Goal: Book appointment/travel/reservation

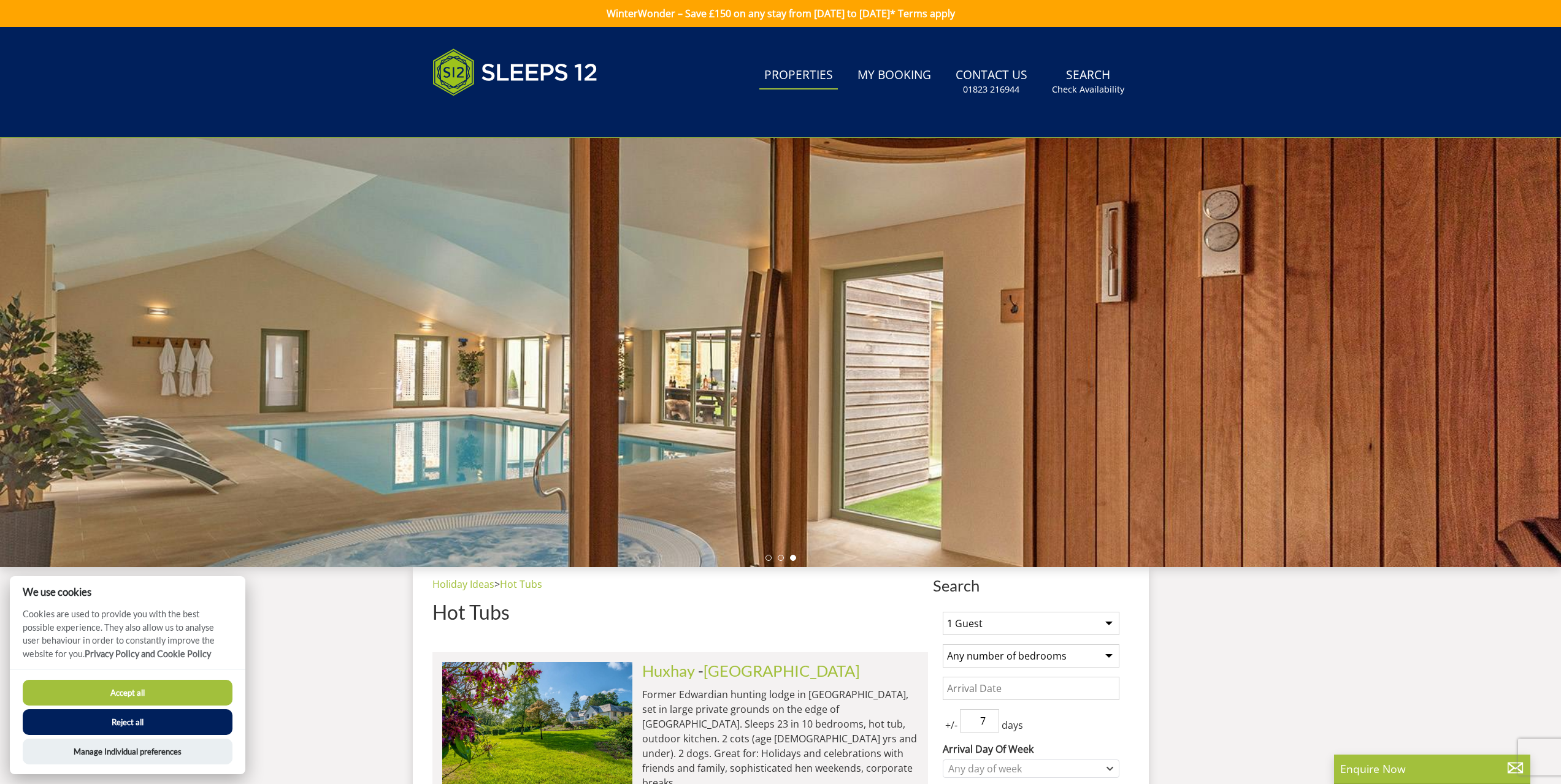
click at [818, 76] on link "Properties" at bounding box center [799, 76] width 78 height 28
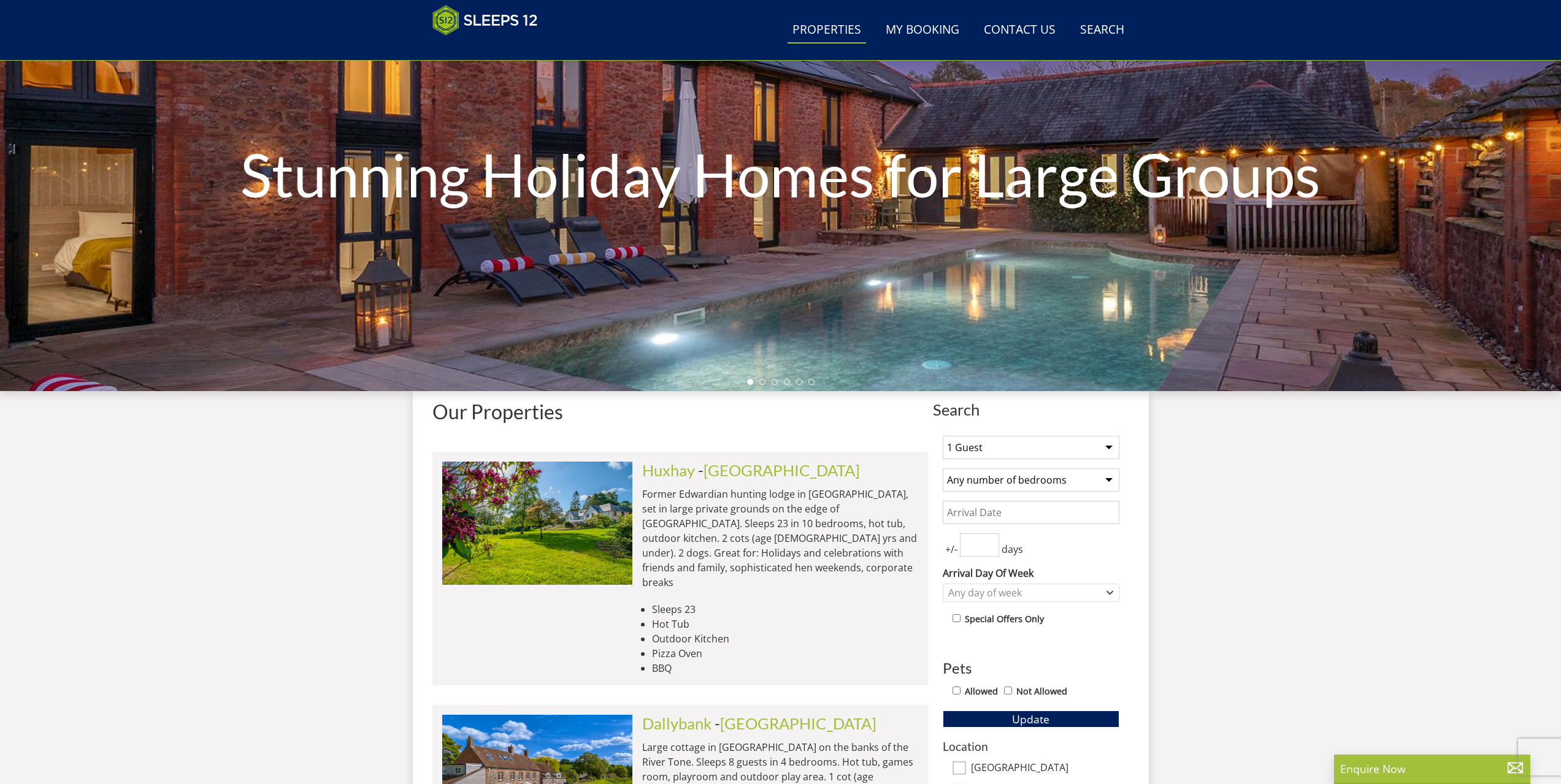
scroll to position [141, 0]
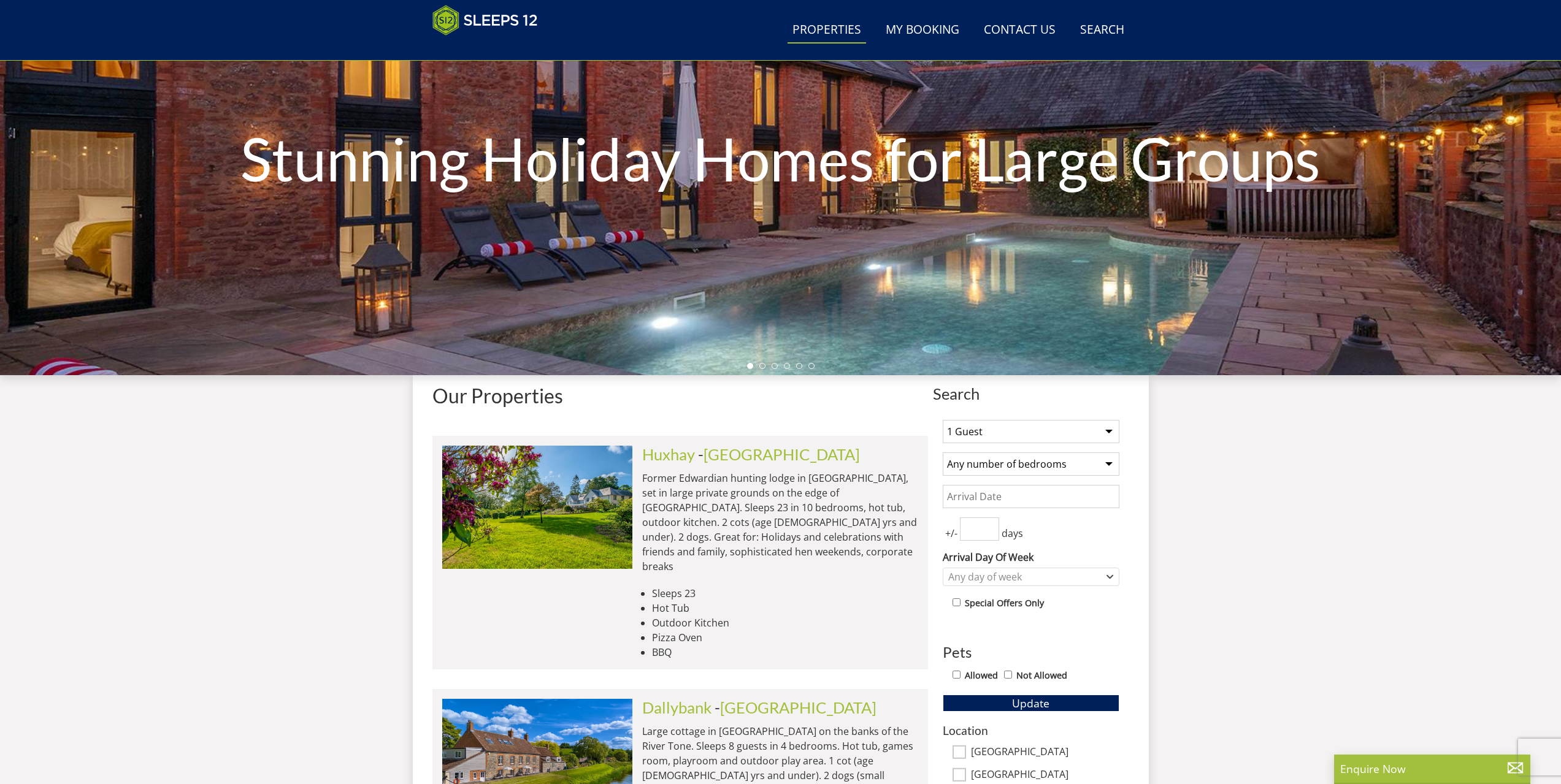
click at [1044, 434] on select "1 Guest 2 Guests 3 Guests 4 Guests 5 Guests 6 Guests 7 Guests 8 Guests 9 Guests…" at bounding box center [1031, 432] width 177 height 23
select select "14"
click at [943, 420] on select "1 Guest 2 Guests 3 Guests 4 Guests 5 Guests 6 Guests 7 Guests 8 Guests 9 Guests…" at bounding box center [1031, 432] width 177 height 23
click at [981, 497] on input "Date" at bounding box center [1031, 497] width 177 height 23
type input "[DATE]"
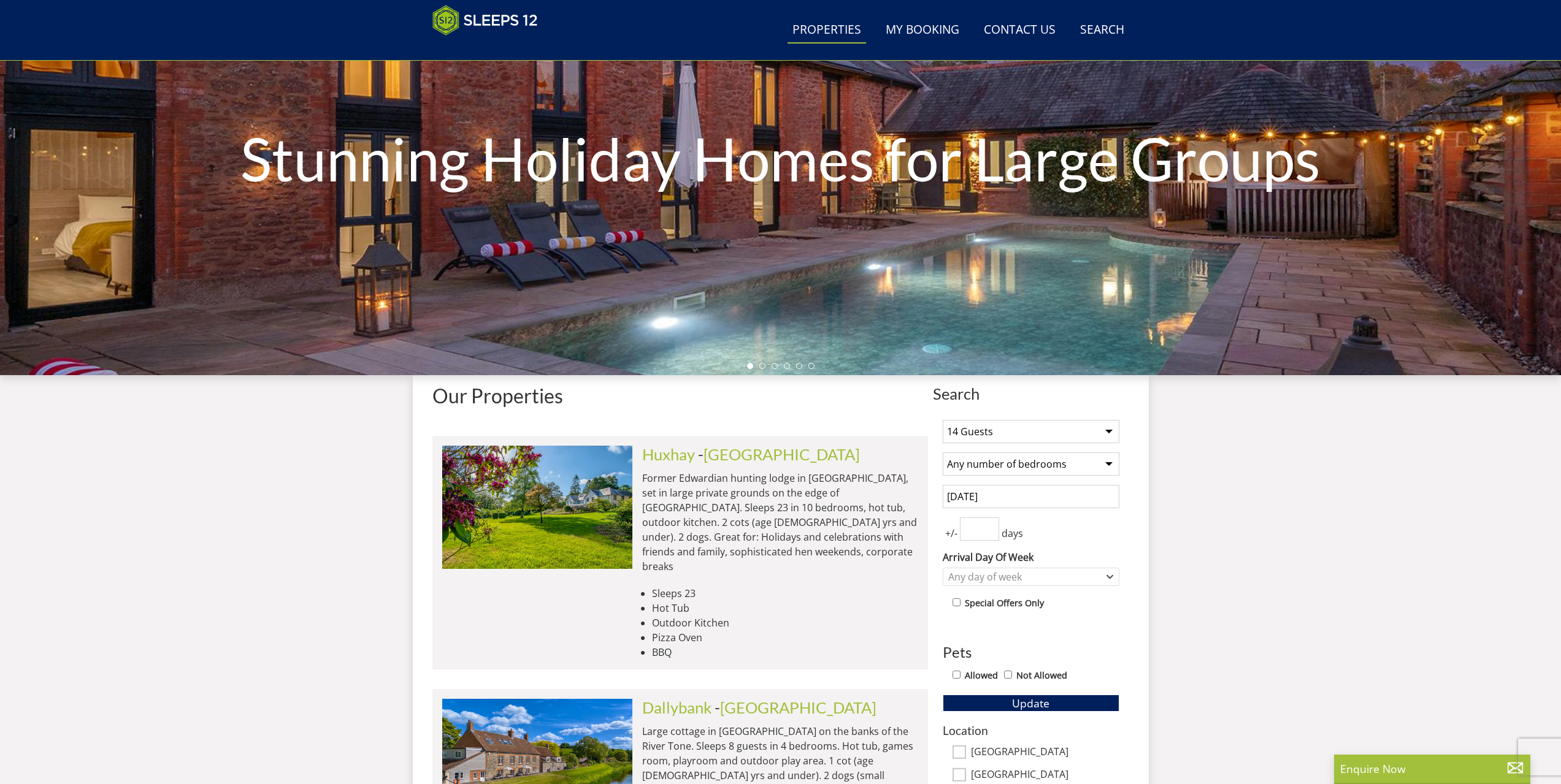
click at [982, 530] on input "number" at bounding box center [980, 529] width 40 height 23
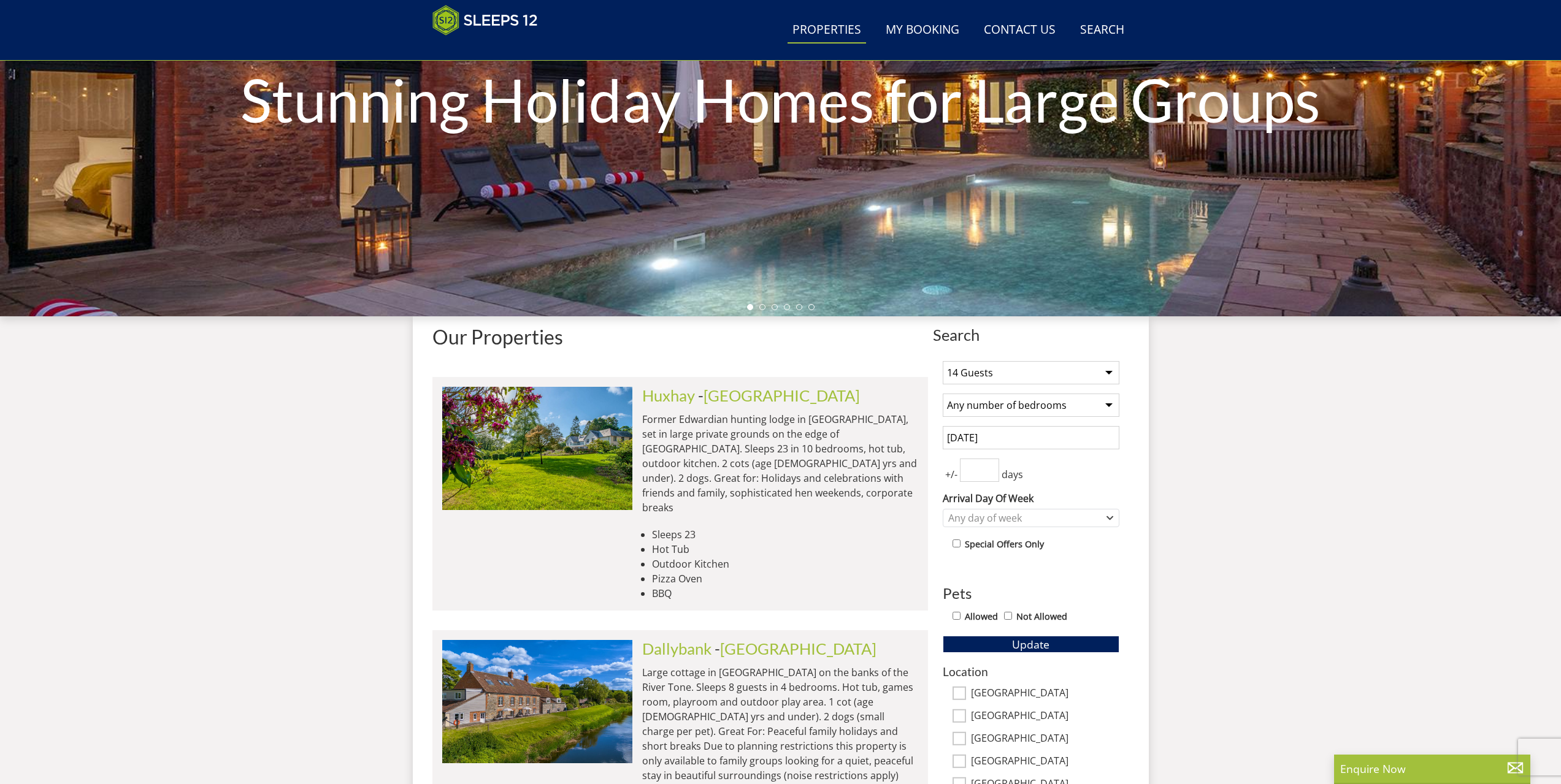
scroll to position [325, 0]
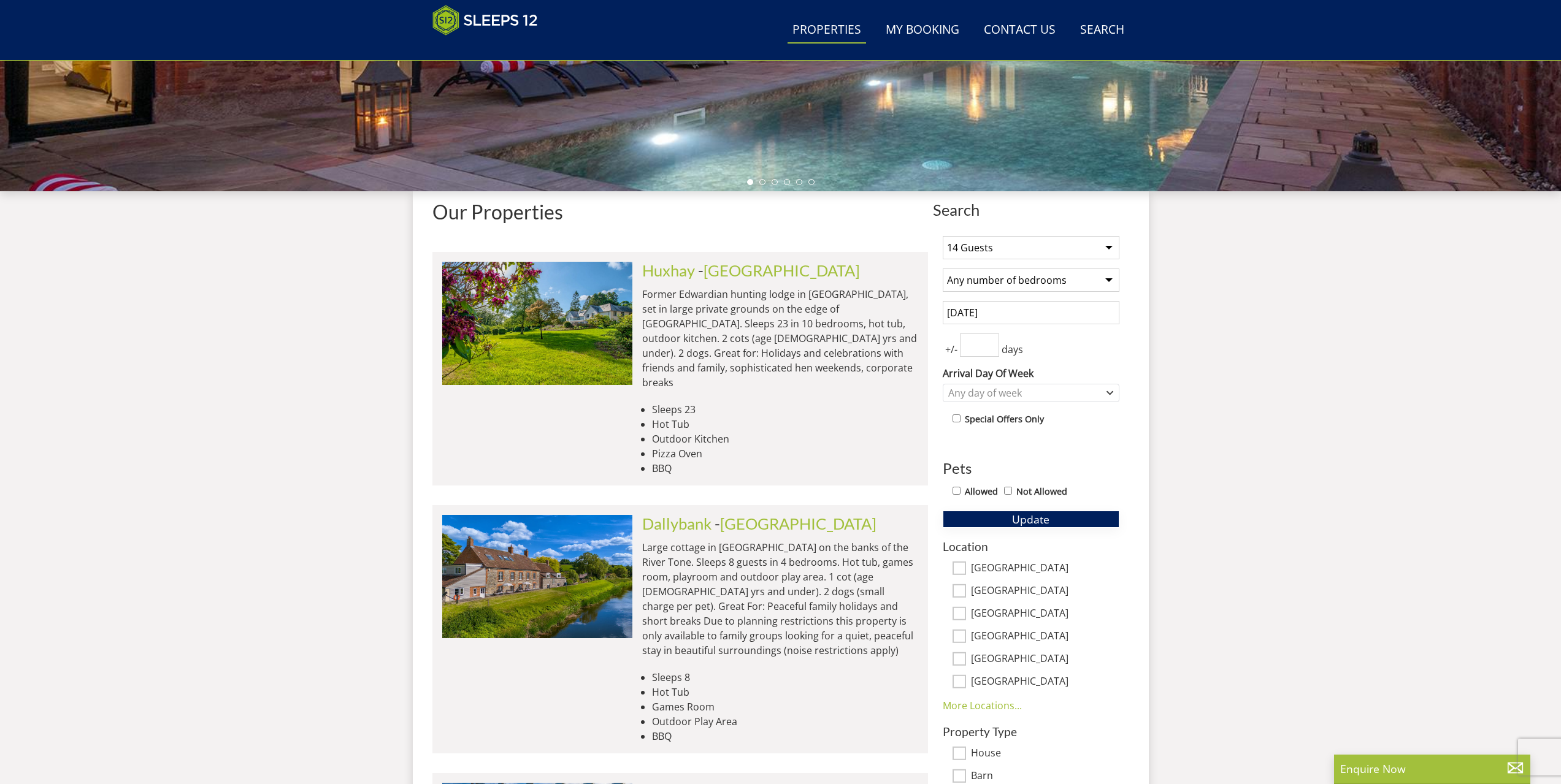
click at [1049, 524] on span "Update" at bounding box center [1031, 519] width 38 height 14
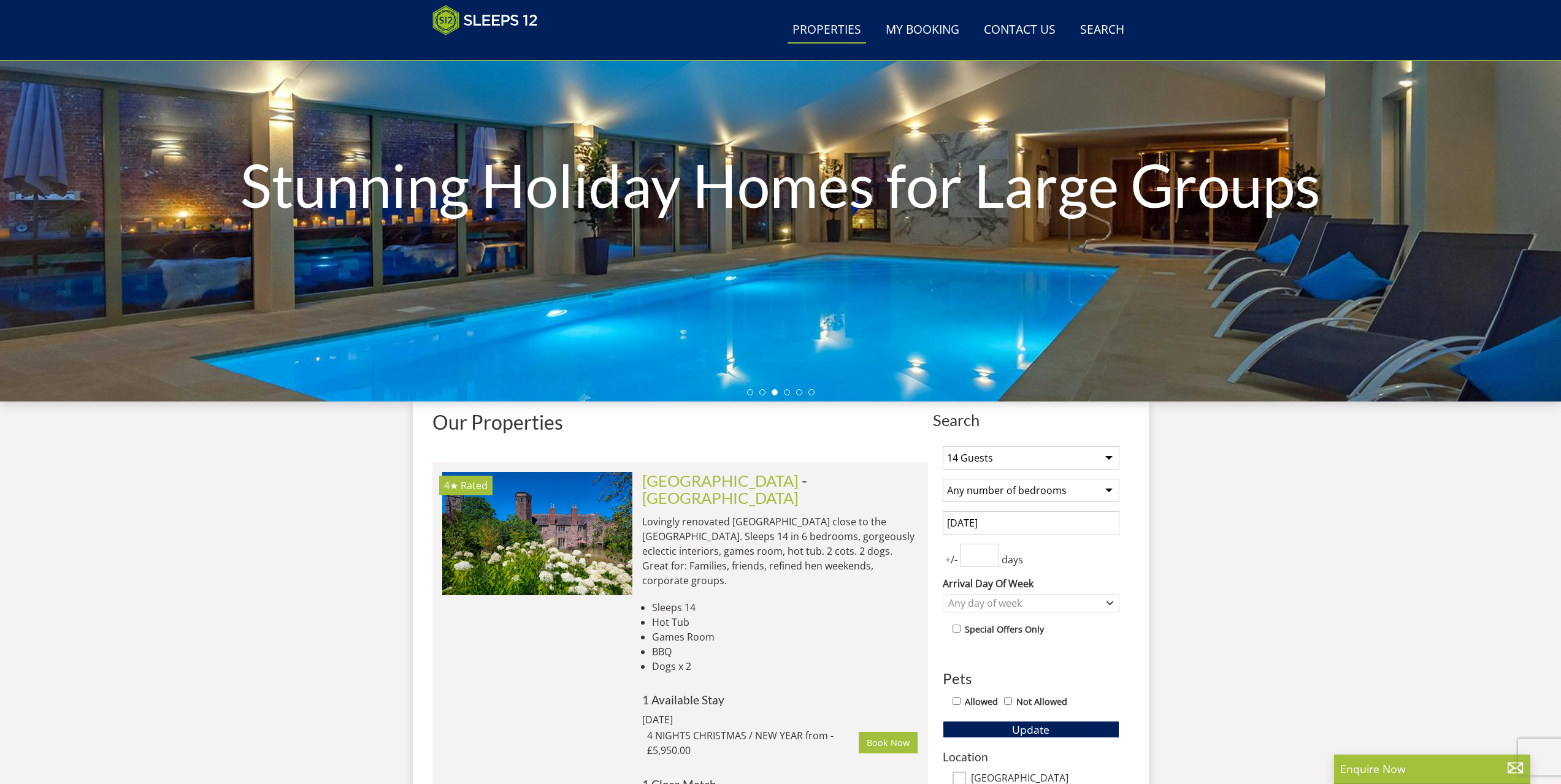
scroll to position [203, 0]
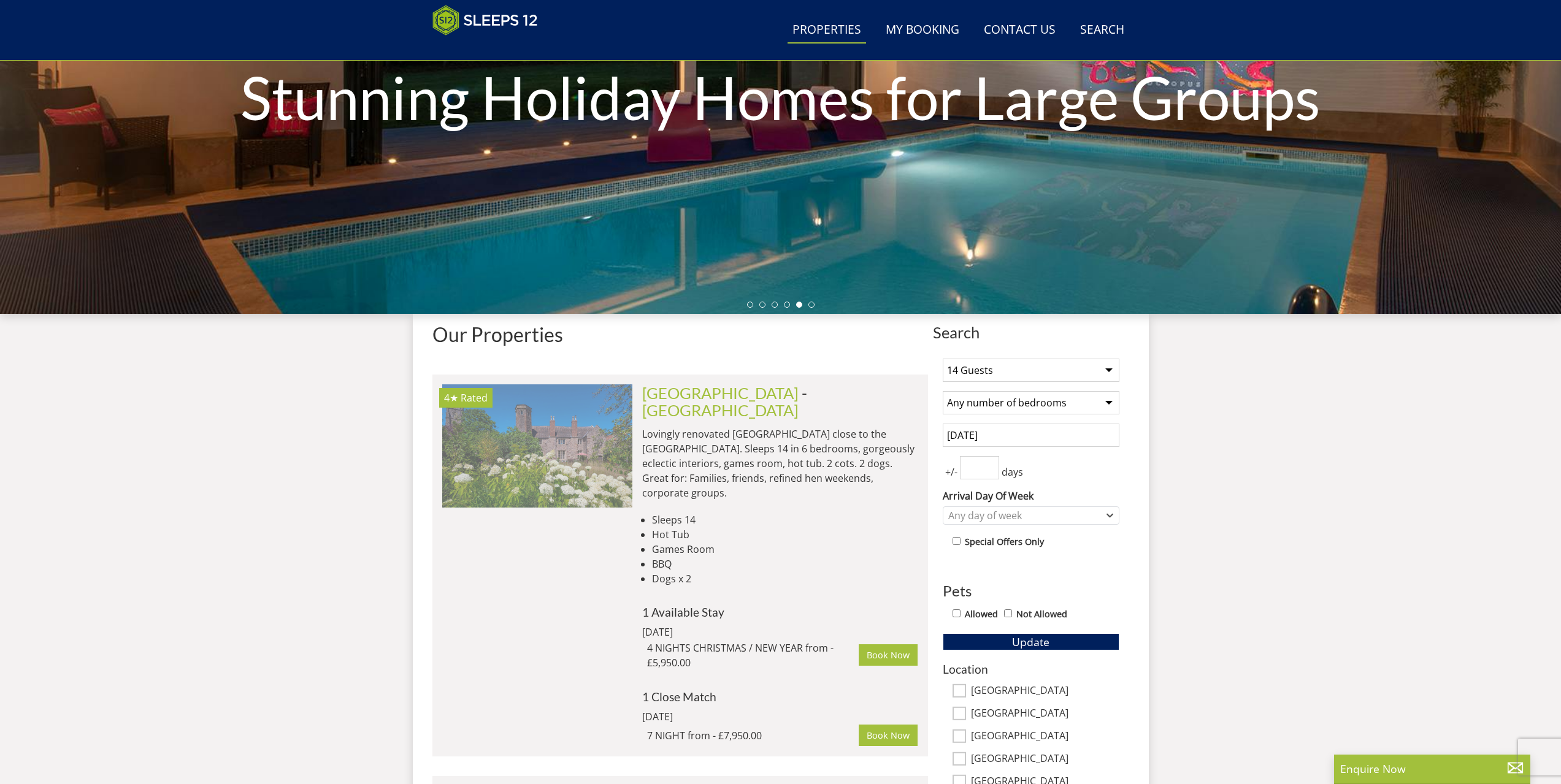
click at [616, 469] on img at bounding box center [537, 446] width 190 height 123
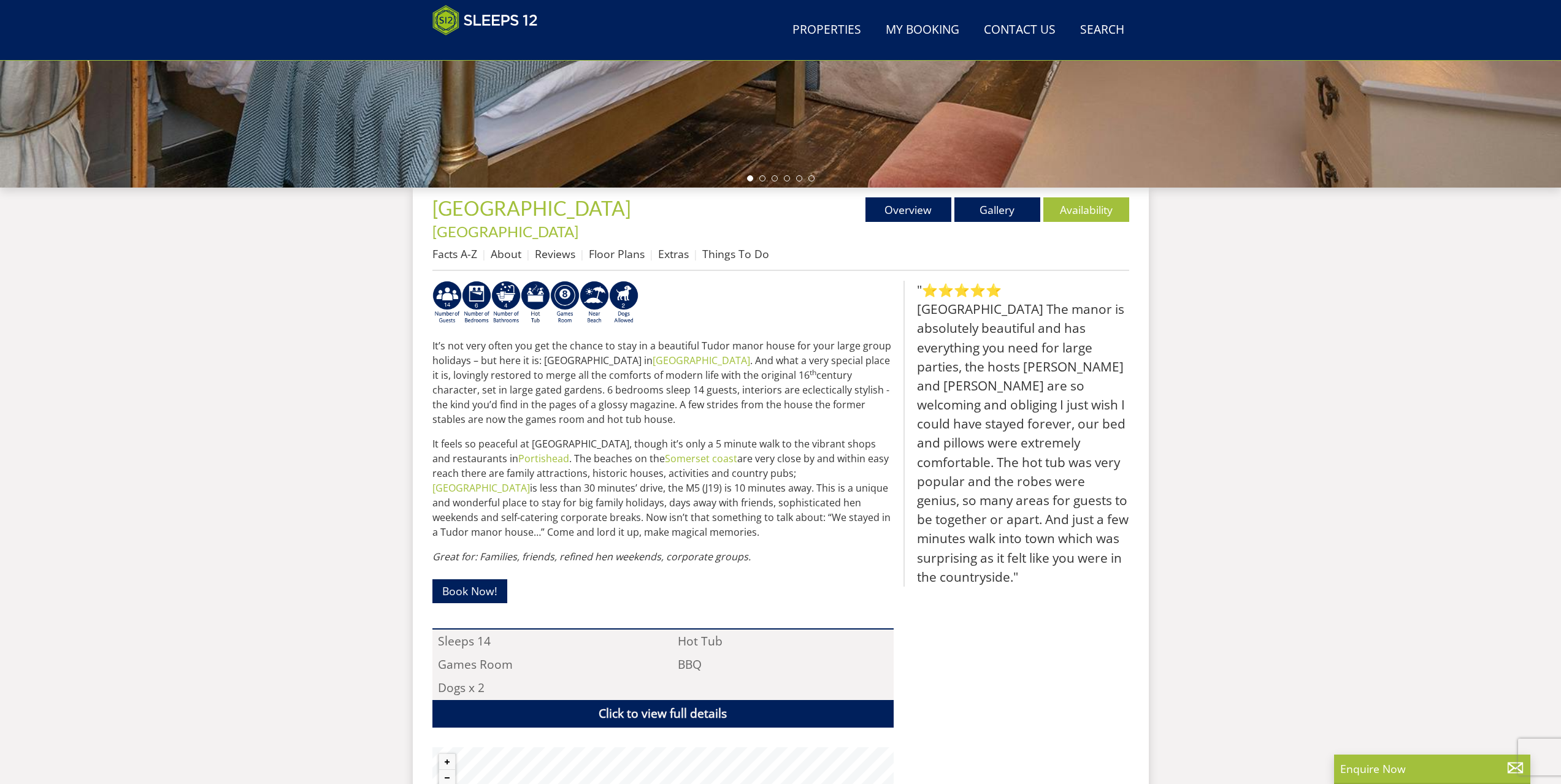
scroll to position [575, 0]
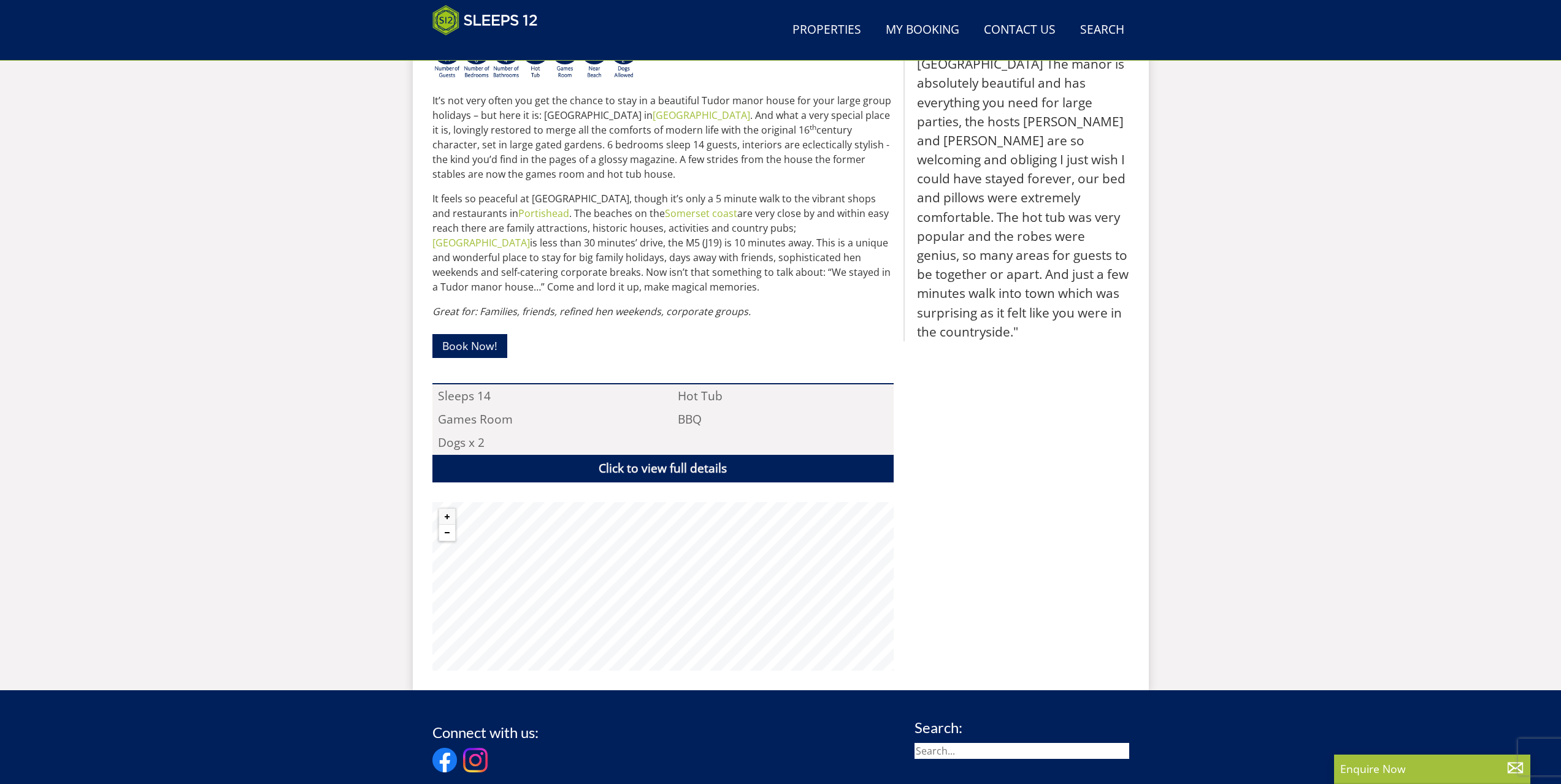
click at [451, 525] on button "Zoom out" at bounding box center [447, 533] width 16 height 16
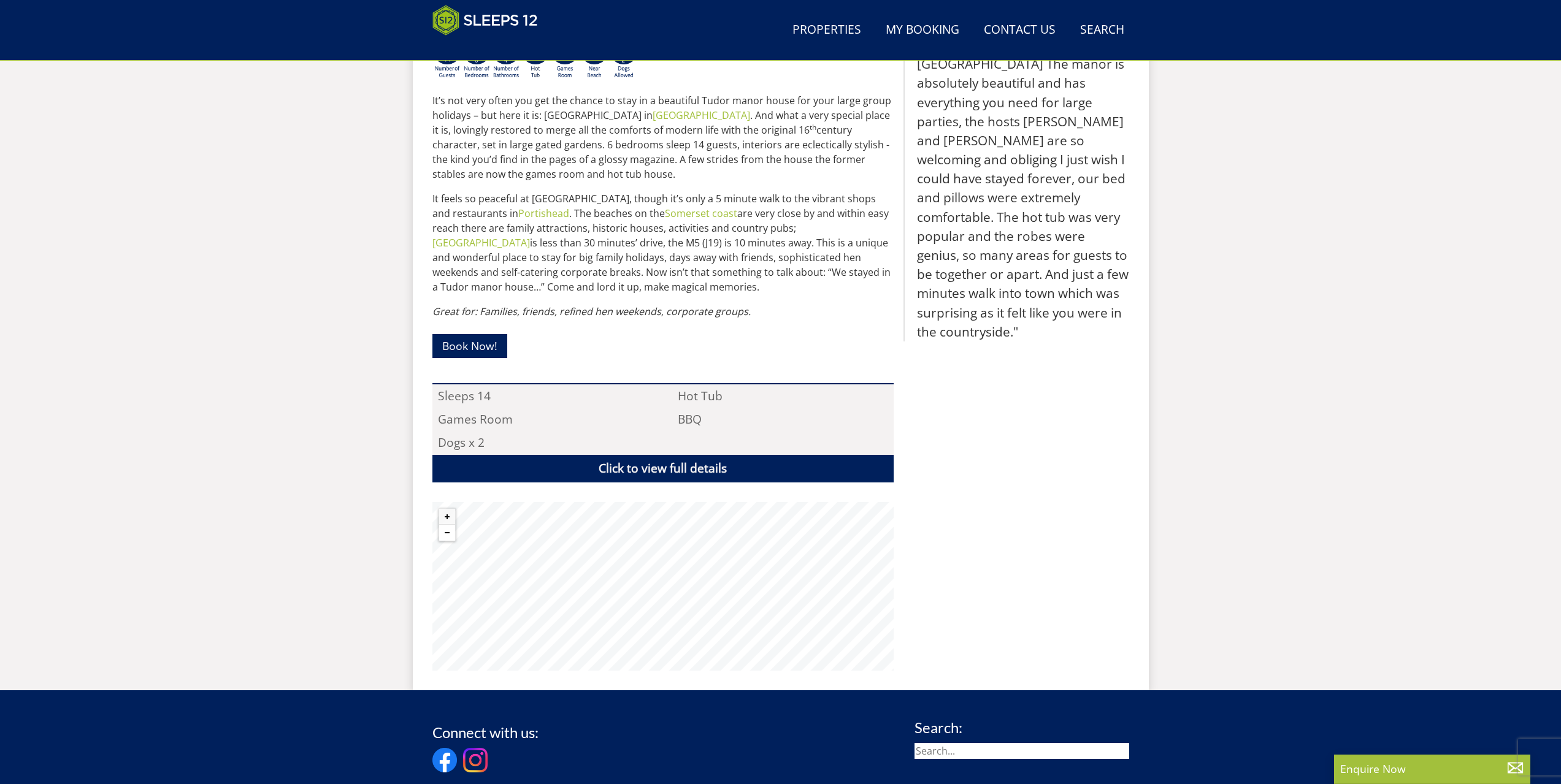
click at [451, 525] on button "Zoom out" at bounding box center [447, 533] width 16 height 16
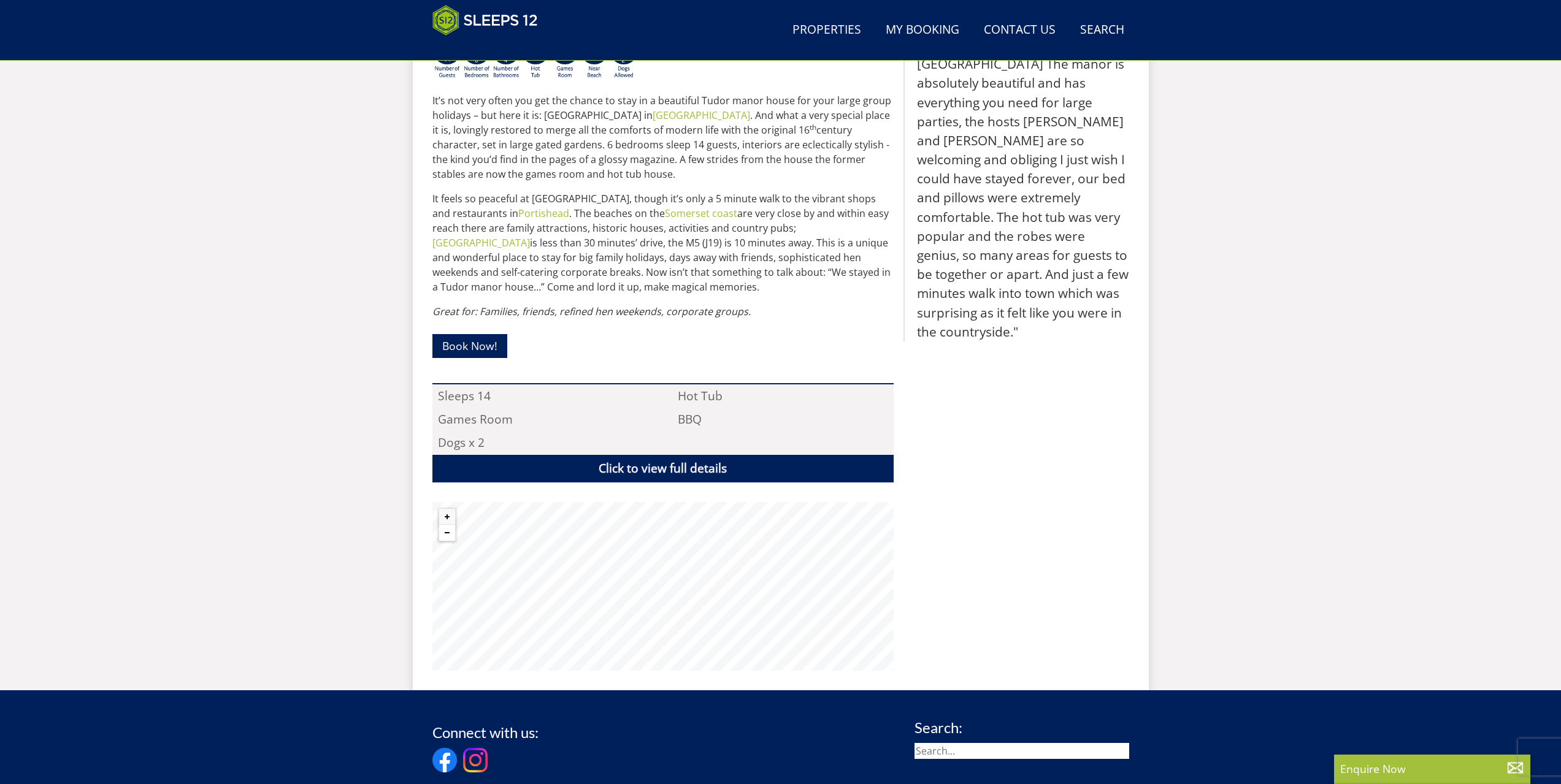
click at [451, 525] on button "Zoom out" at bounding box center [447, 533] width 16 height 16
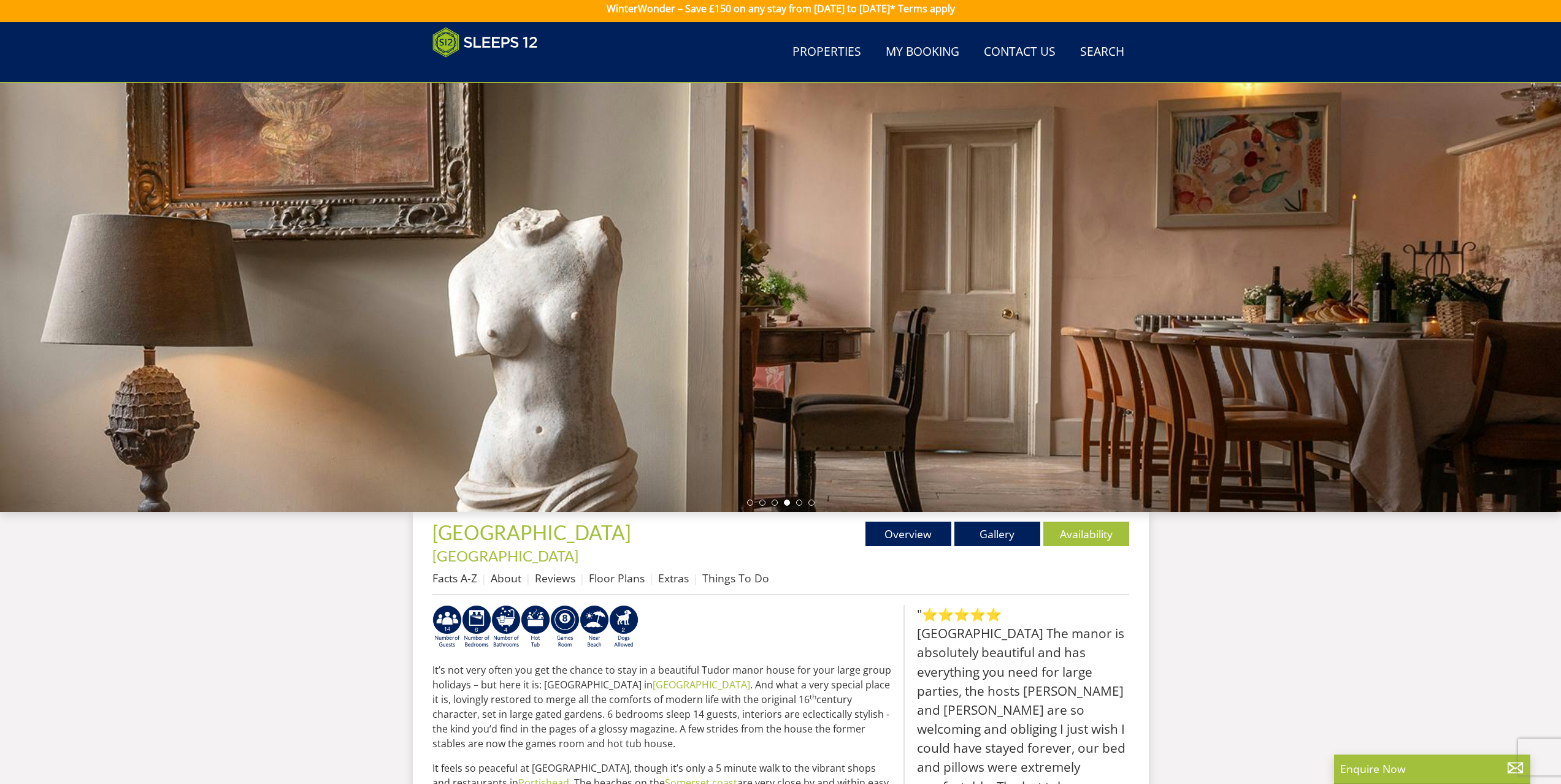
scroll to position [0, 0]
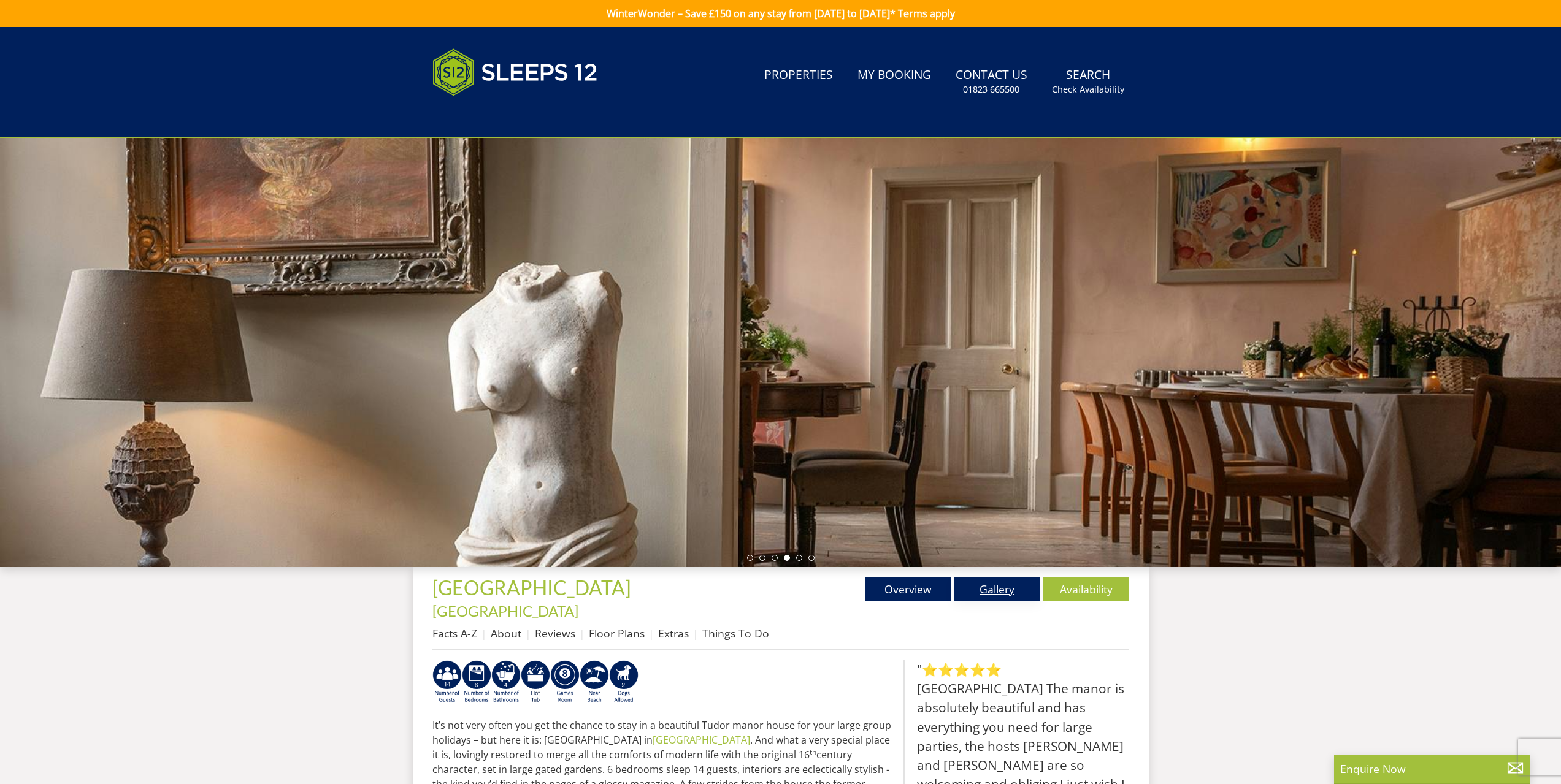
click at [982, 593] on link "Gallery" at bounding box center [997, 588] width 86 height 24
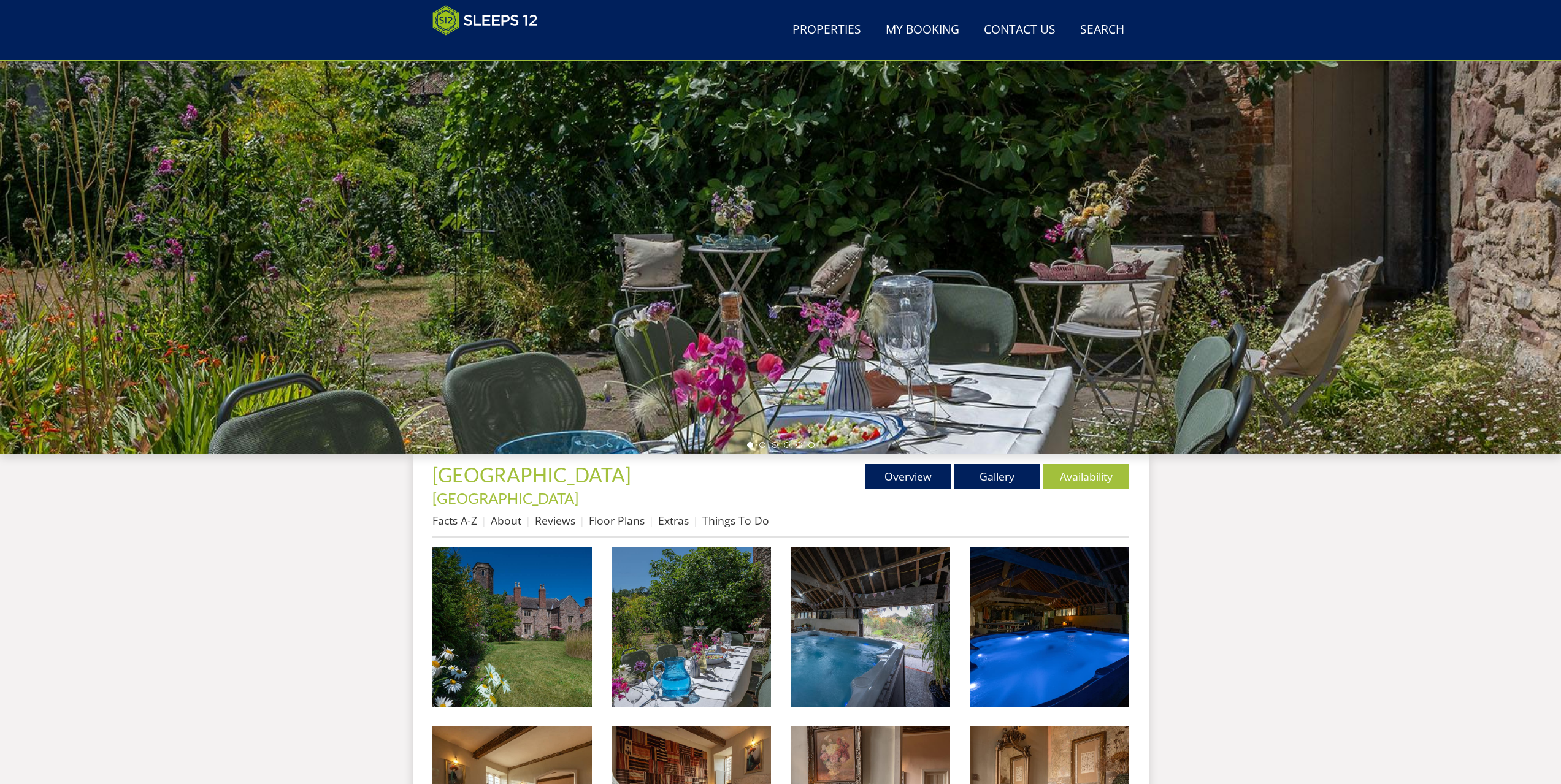
scroll to position [74, 0]
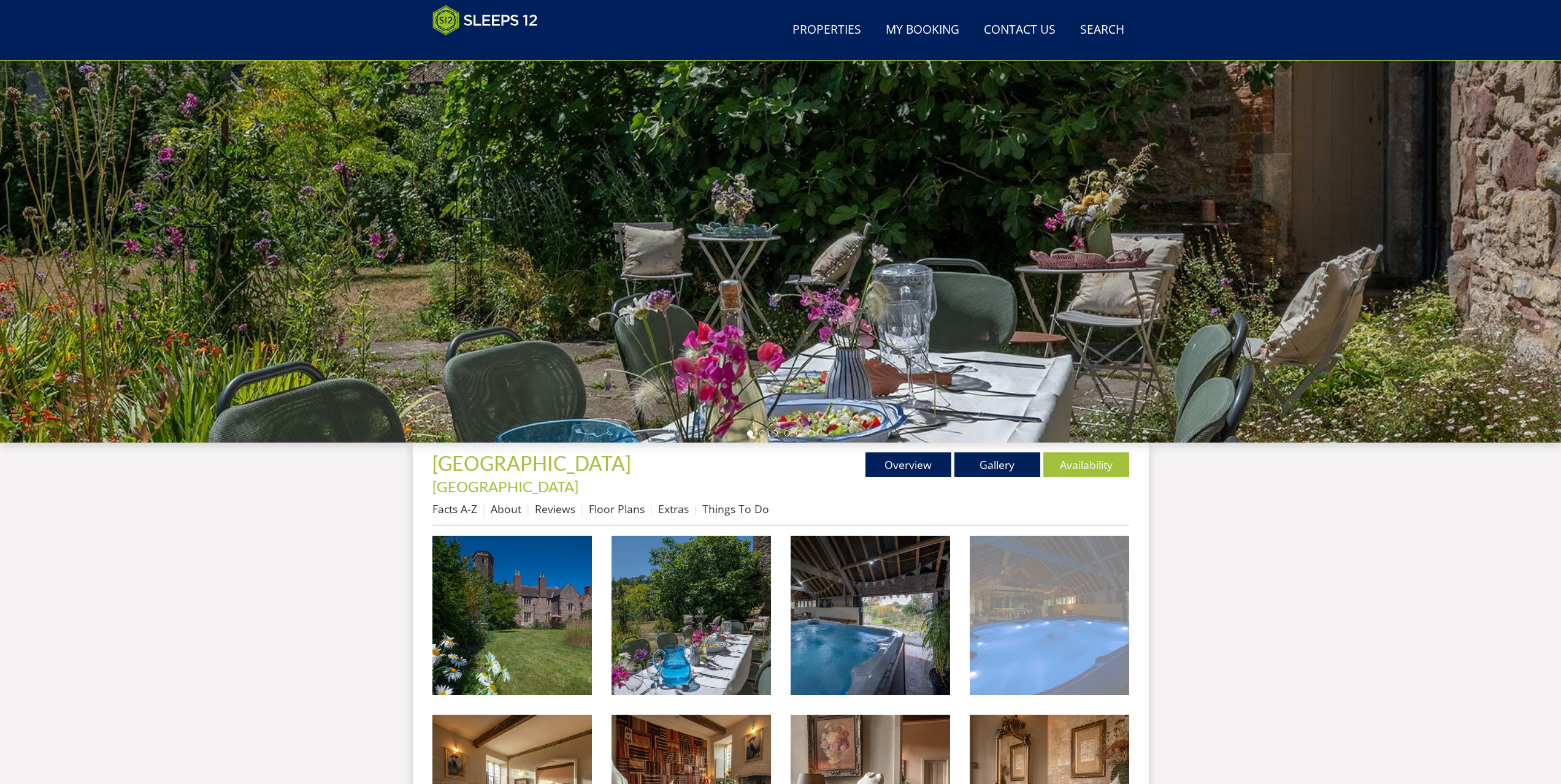
click at [1081, 609] on img at bounding box center [1049, 615] width 160 height 160
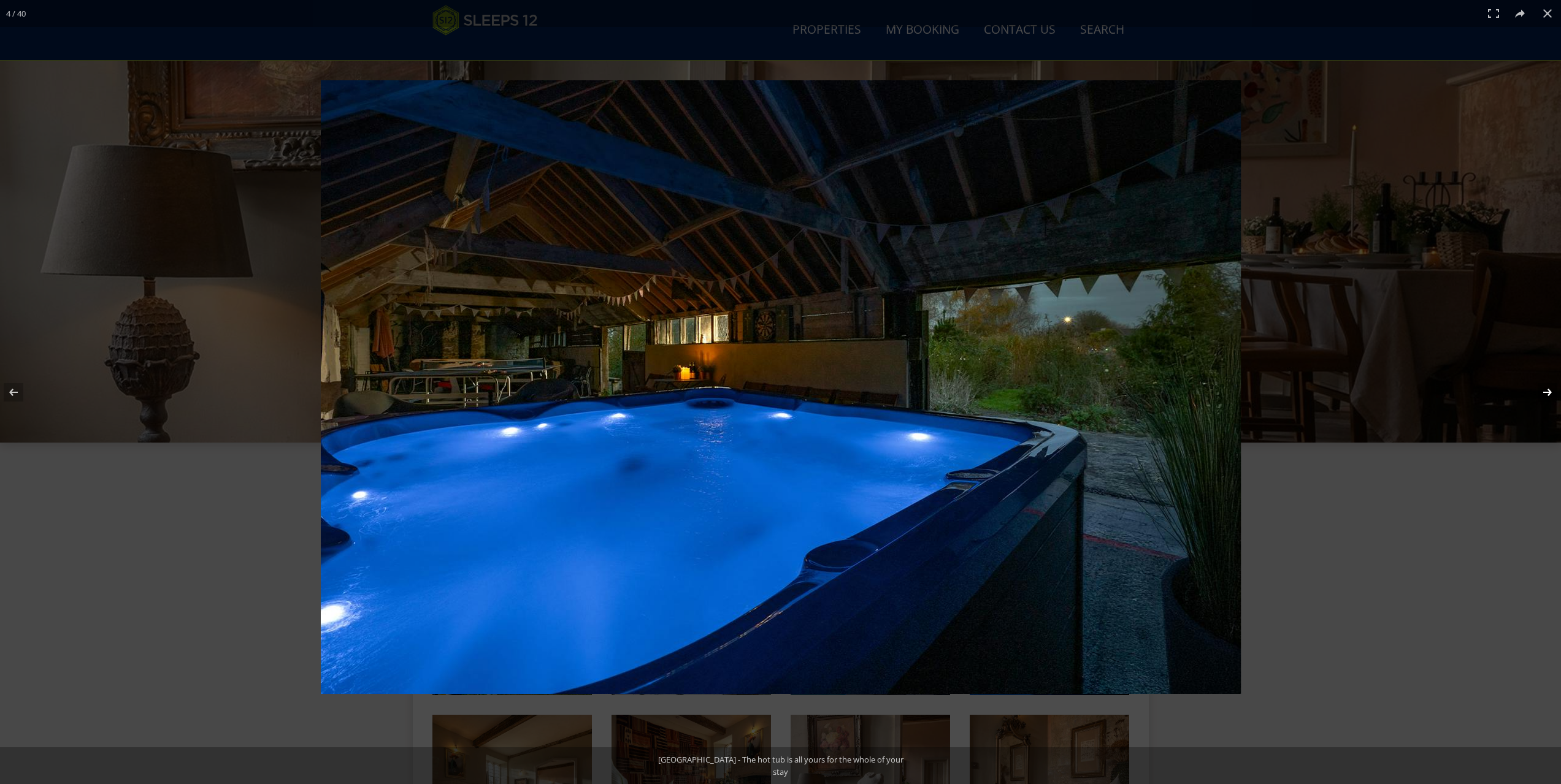
click at [1549, 389] on button at bounding box center [1539, 393] width 43 height 61
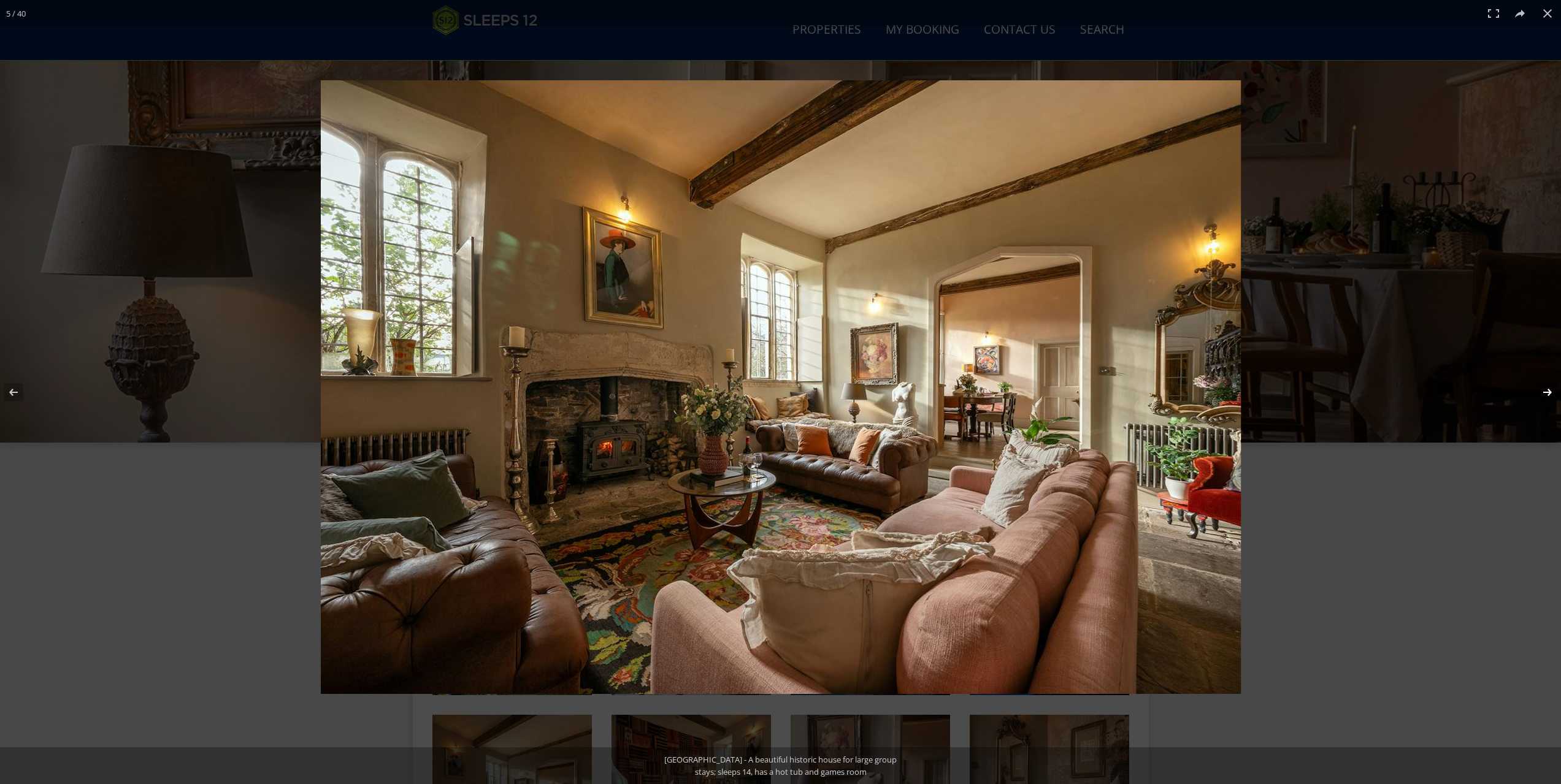
click at [1549, 389] on button at bounding box center [1539, 393] width 43 height 61
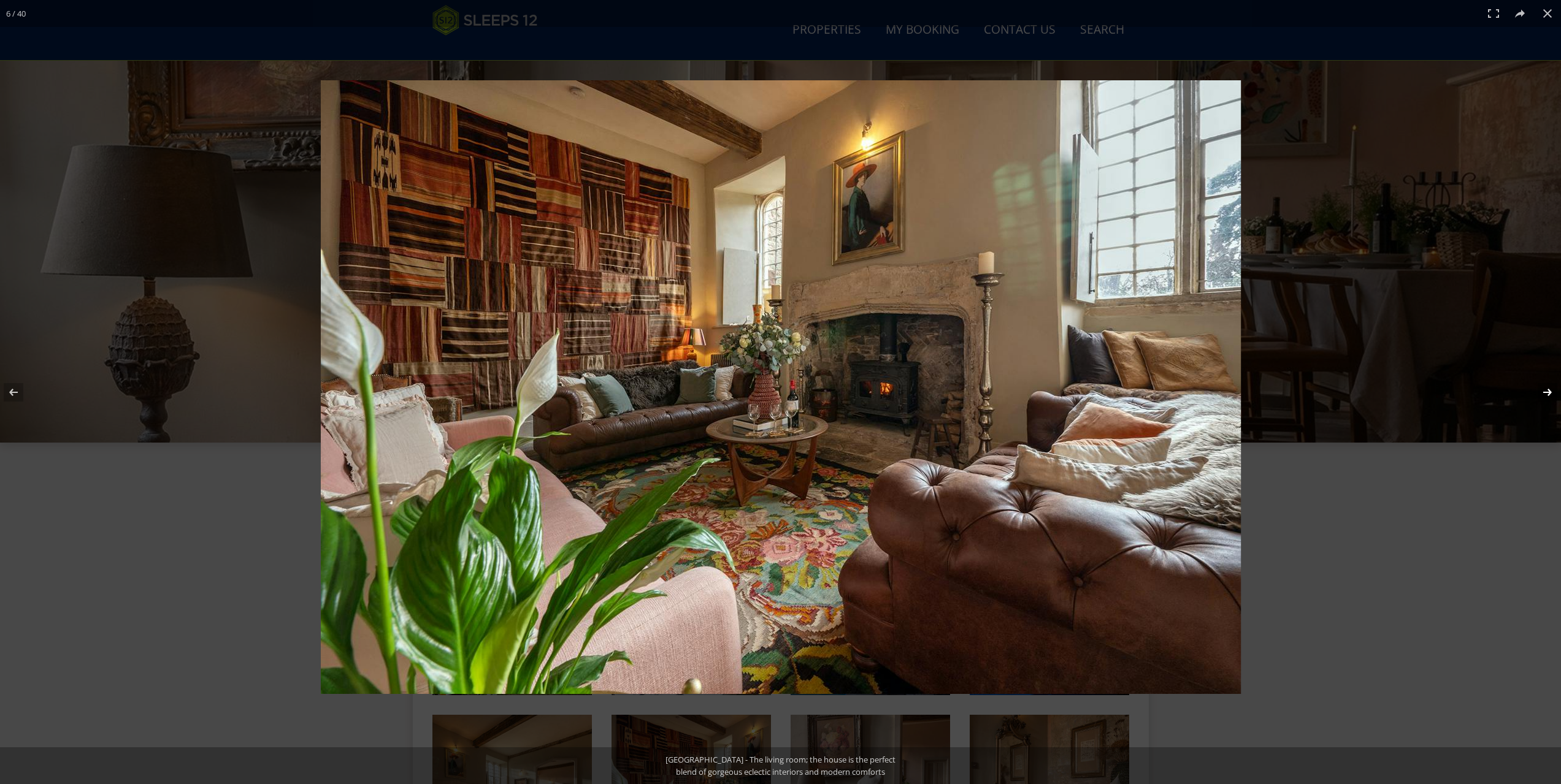
click at [1549, 389] on button at bounding box center [1539, 393] width 43 height 61
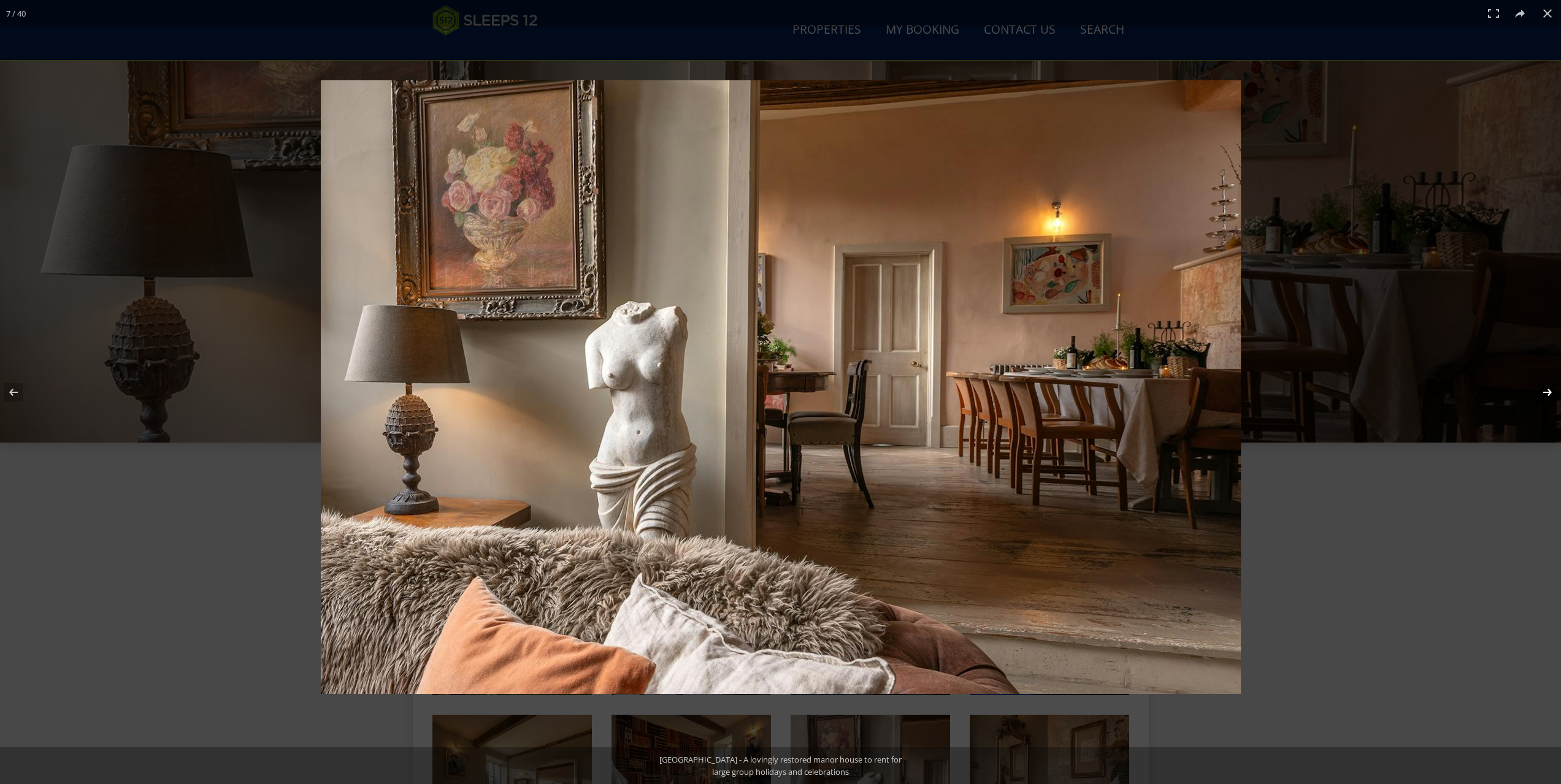
click at [1549, 389] on button at bounding box center [1539, 393] width 43 height 61
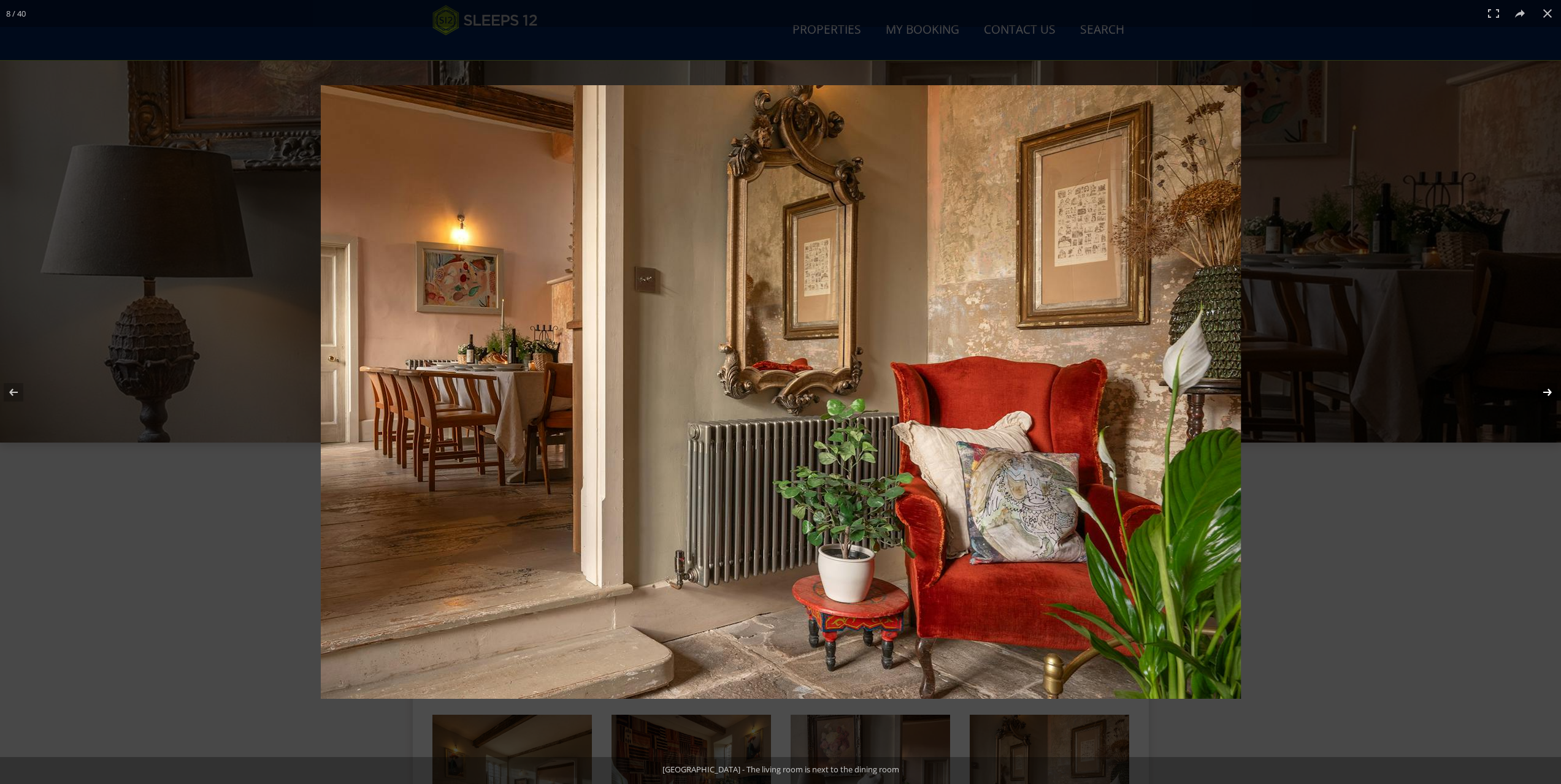
click at [1549, 389] on button at bounding box center [1539, 393] width 43 height 61
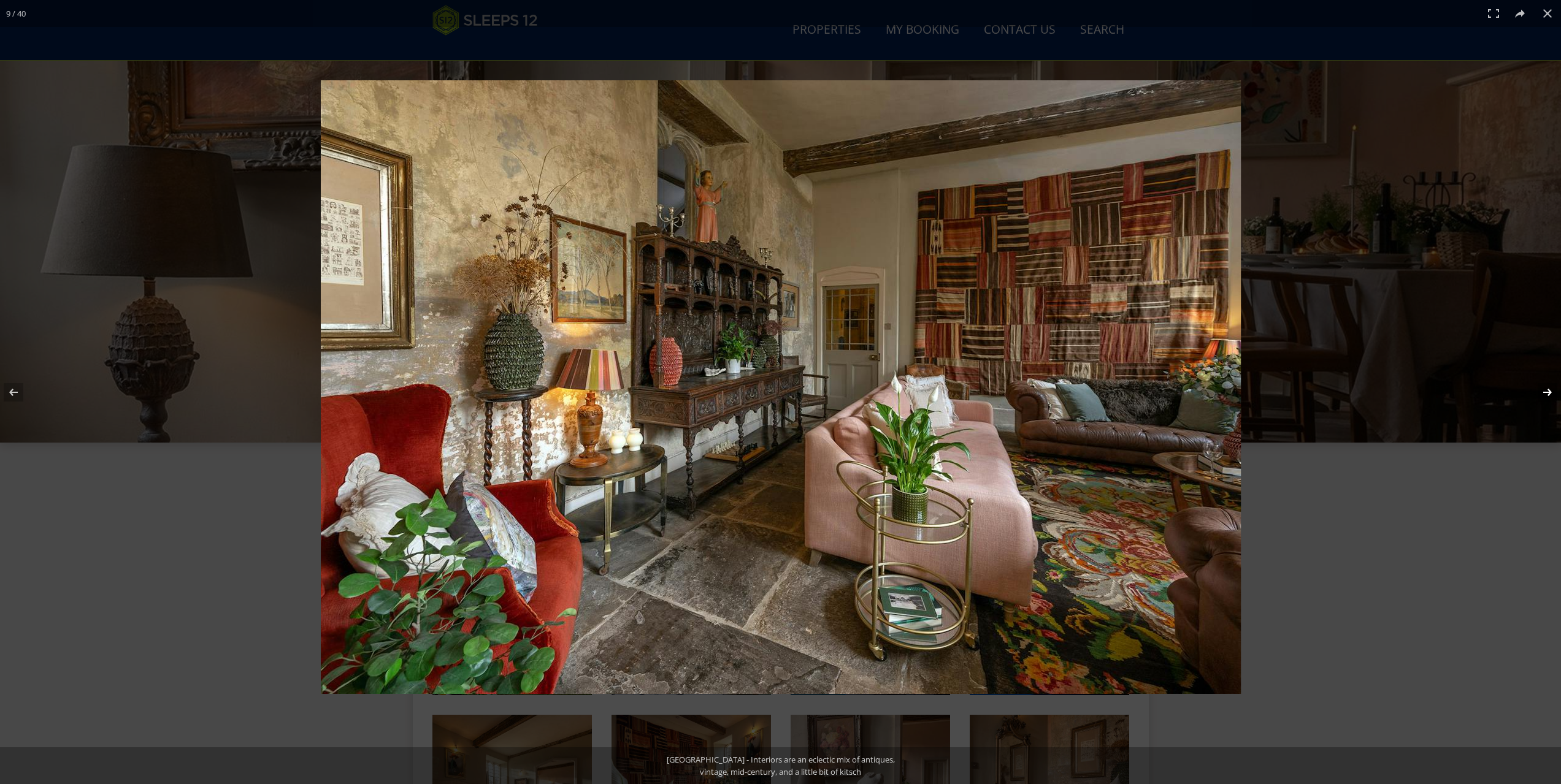
click at [1549, 389] on button at bounding box center [1539, 393] width 43 height 61
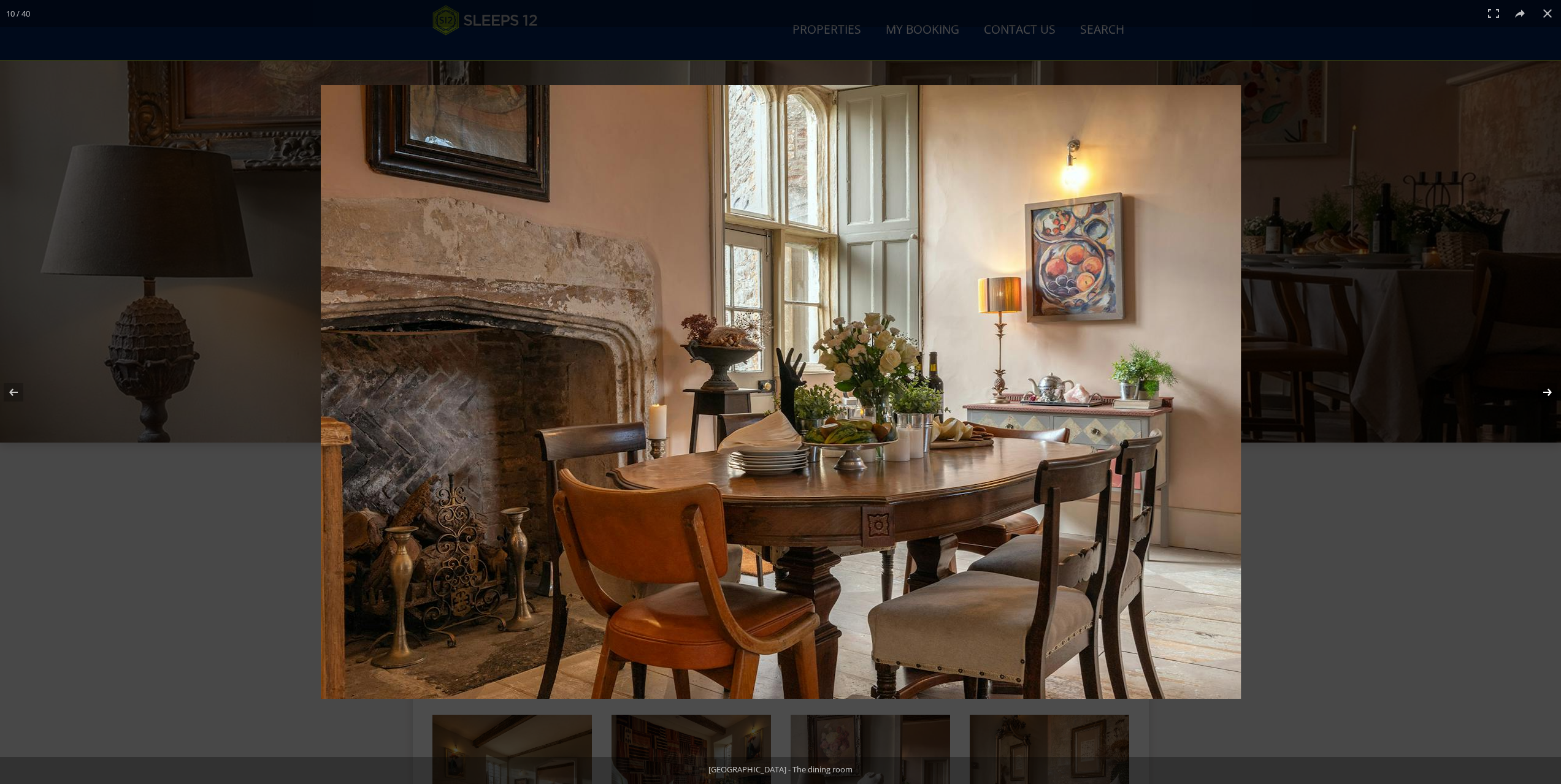
click at [1549, 389] on button at bounding box center [1539, 393] width 43 height 61
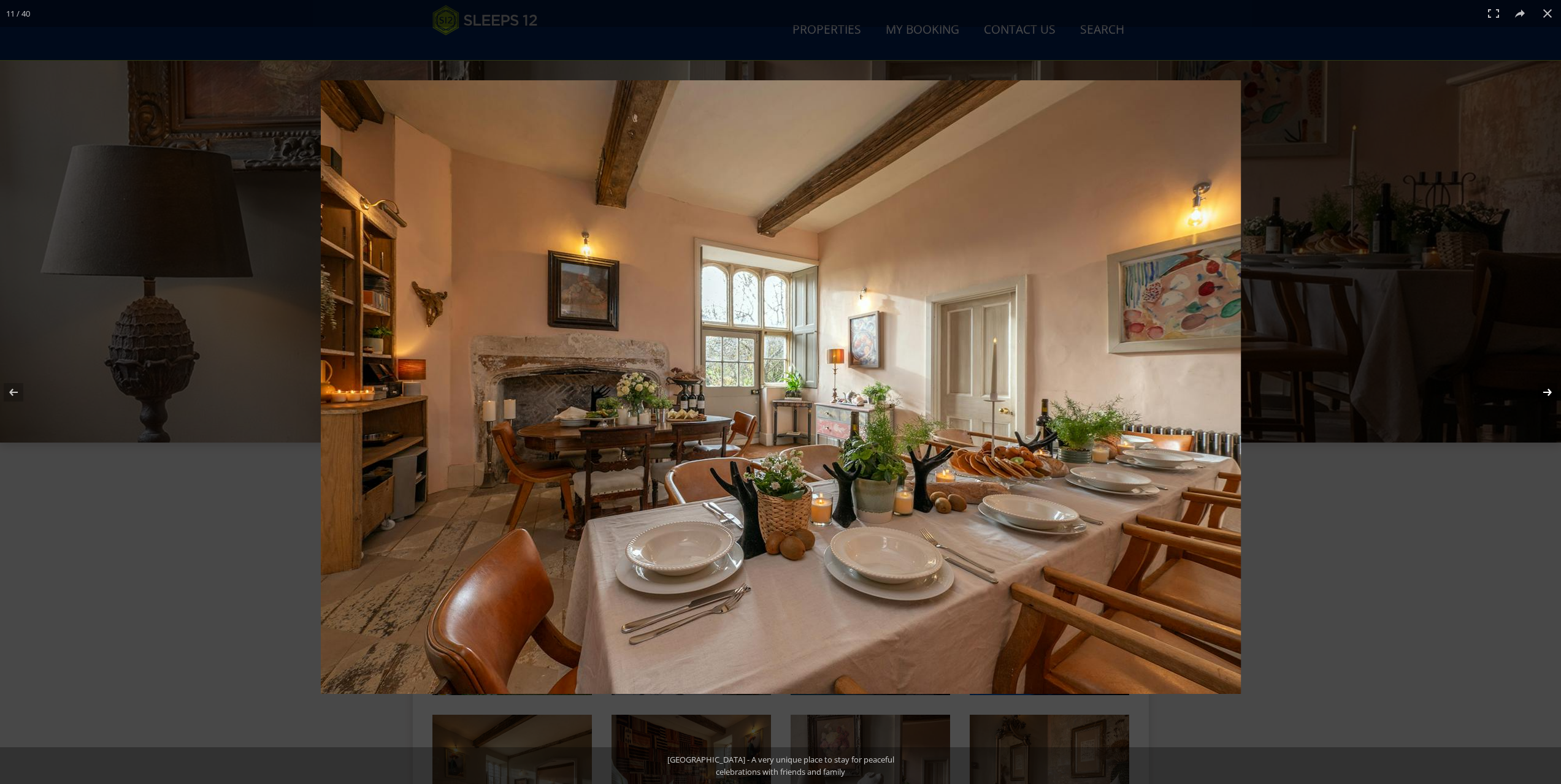
click at [1549, 389] on button at bounding box center [1539, 393] width 43 height 61
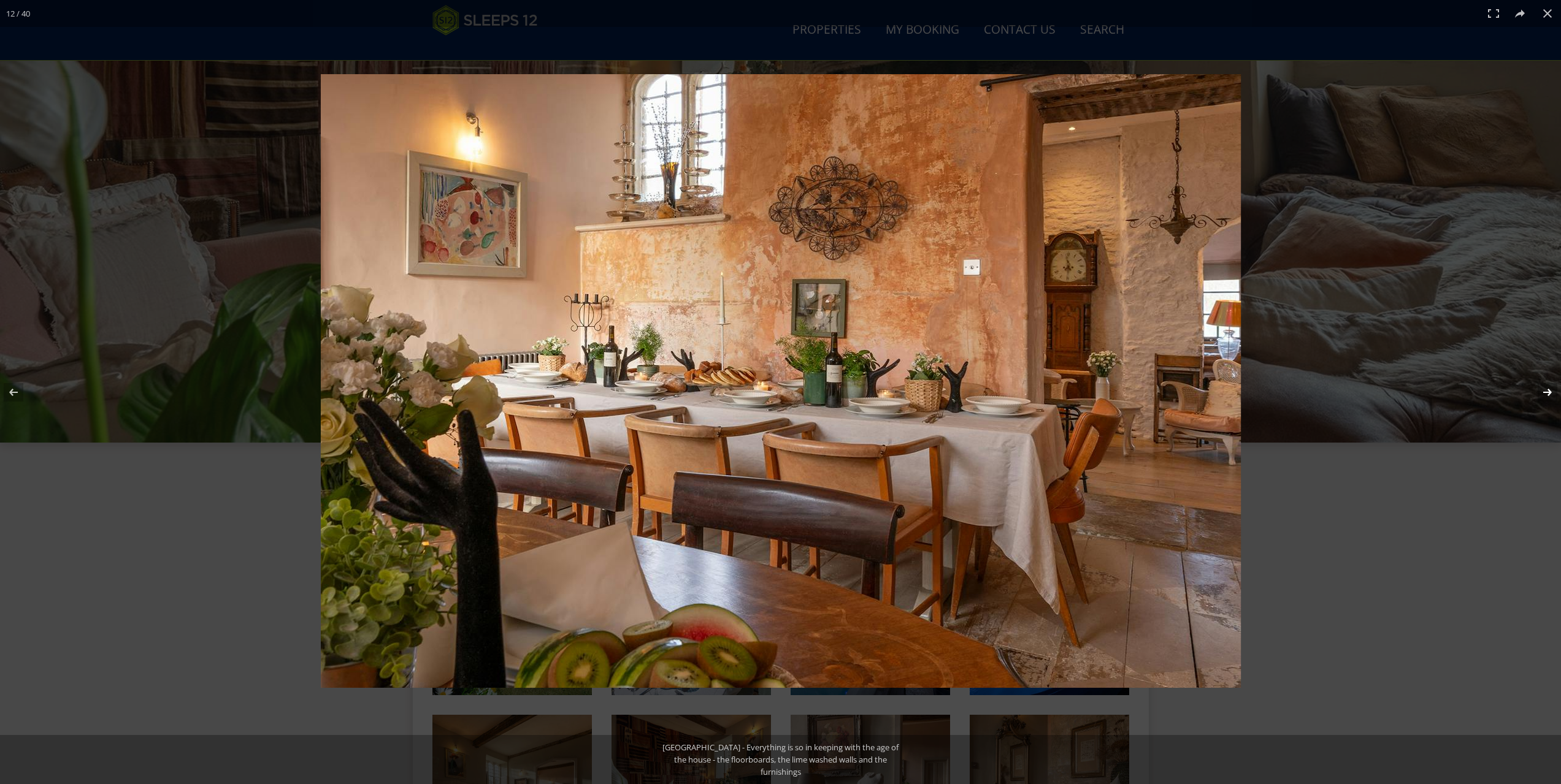
click at [1549, 389] on button at bounding box center [1539, 393] width 43 height 61
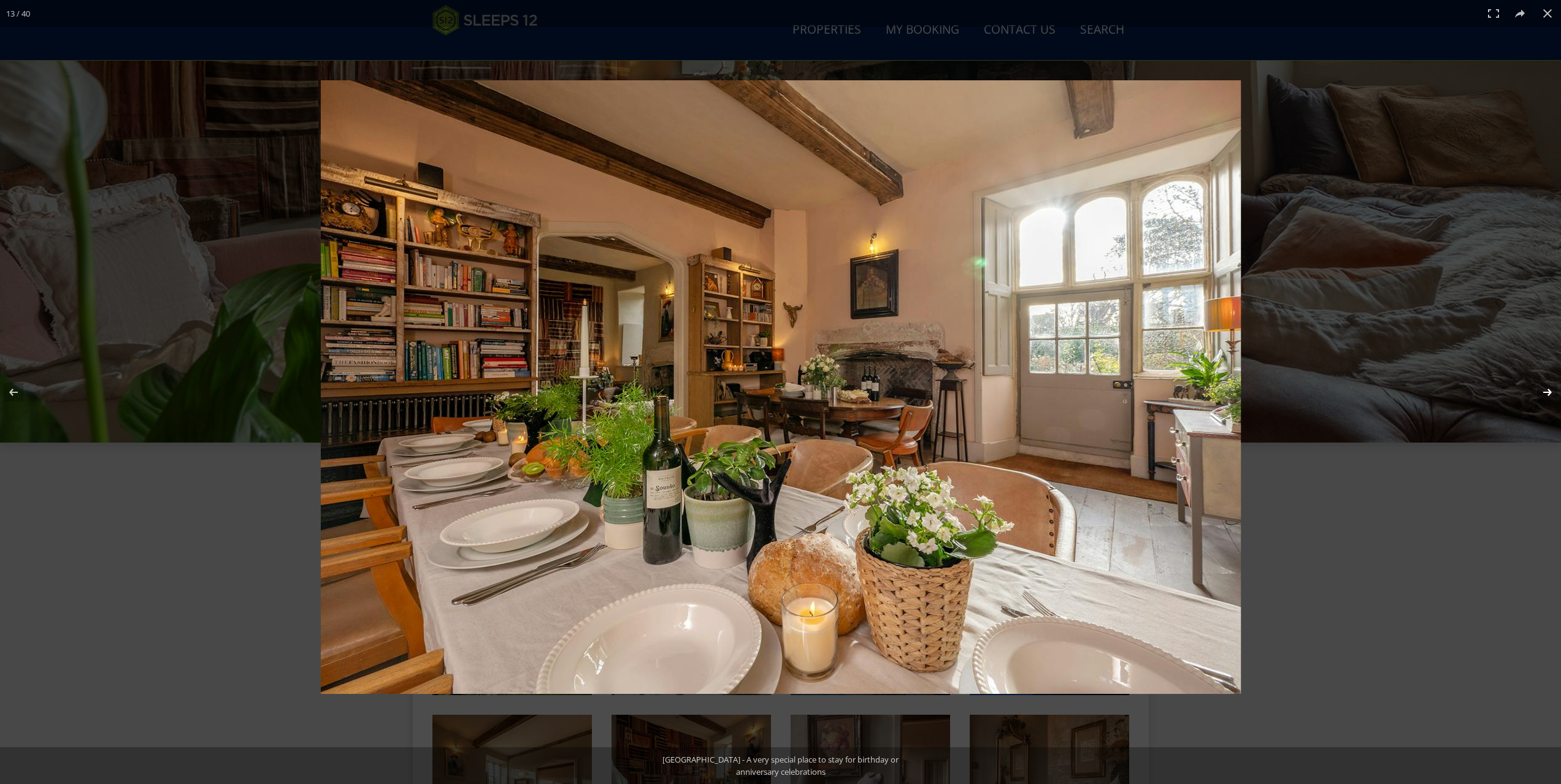
click at [1549, 389] on button at bounding box center [1539, 393] width 43 height 61
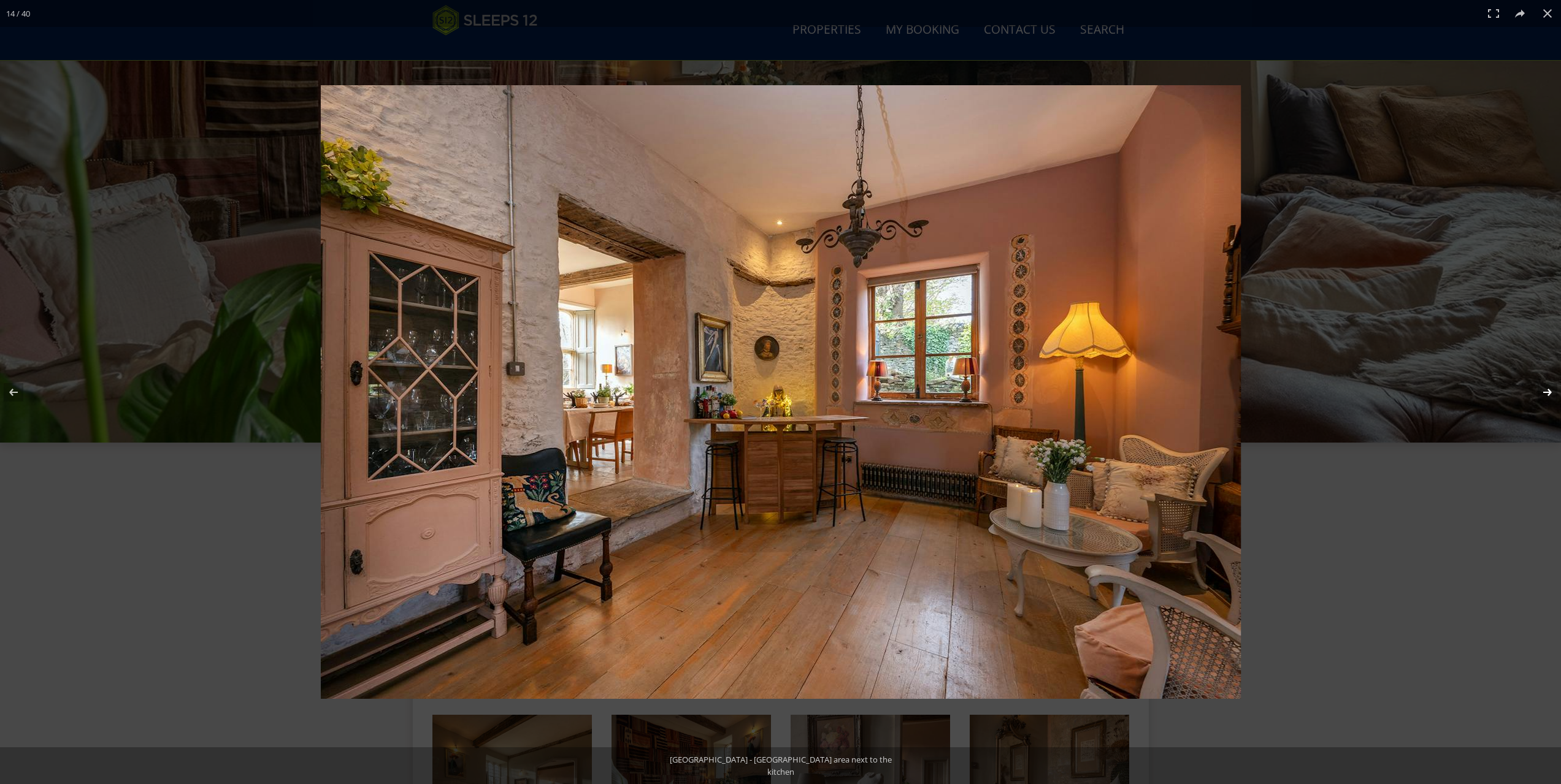
click at [1549, 389] on button at bounding box center [1539, 393] width 43 height 61
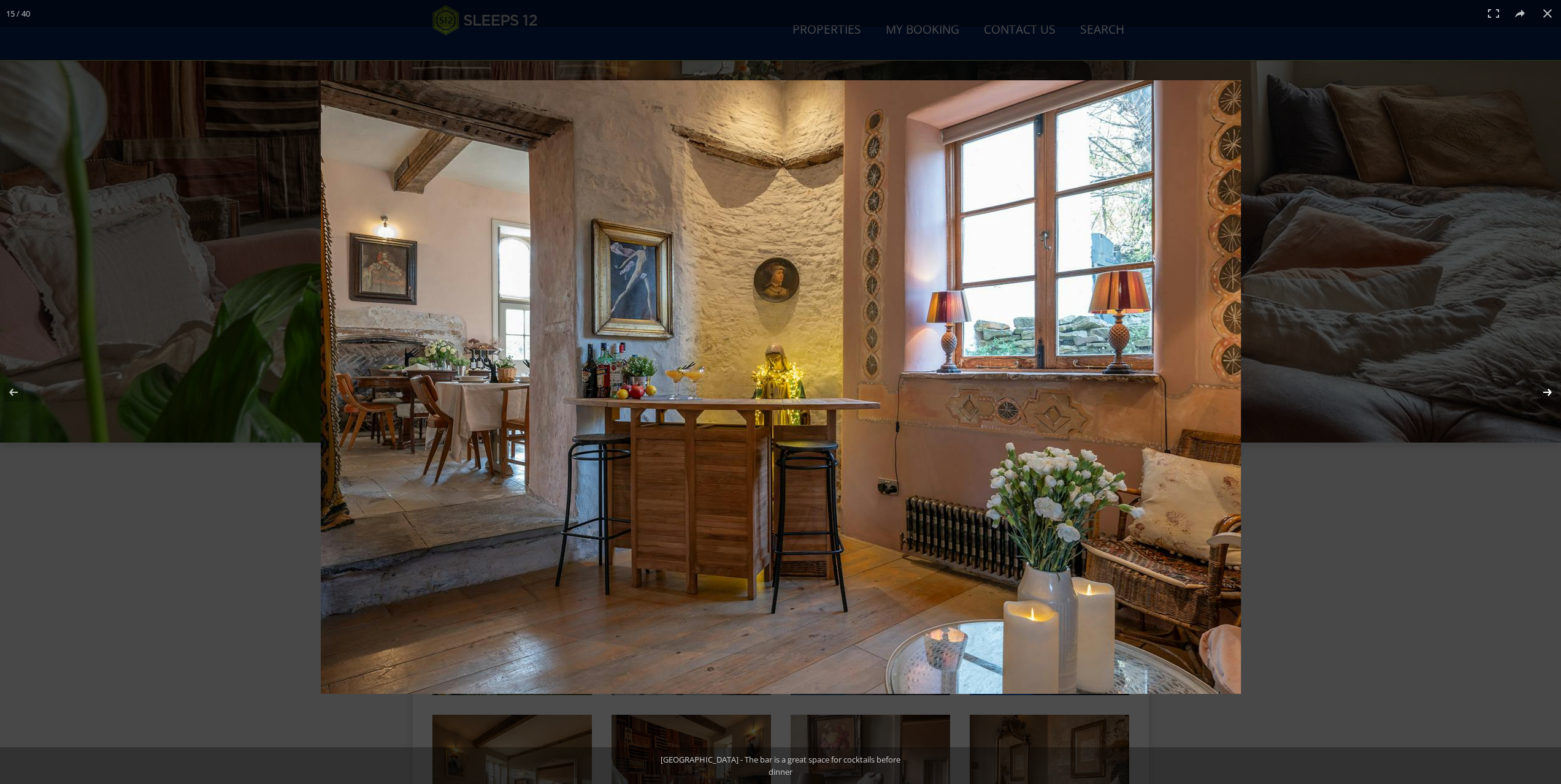
click at [1549, 389] on button at bounding box center [1539, 393] width 43 height 61
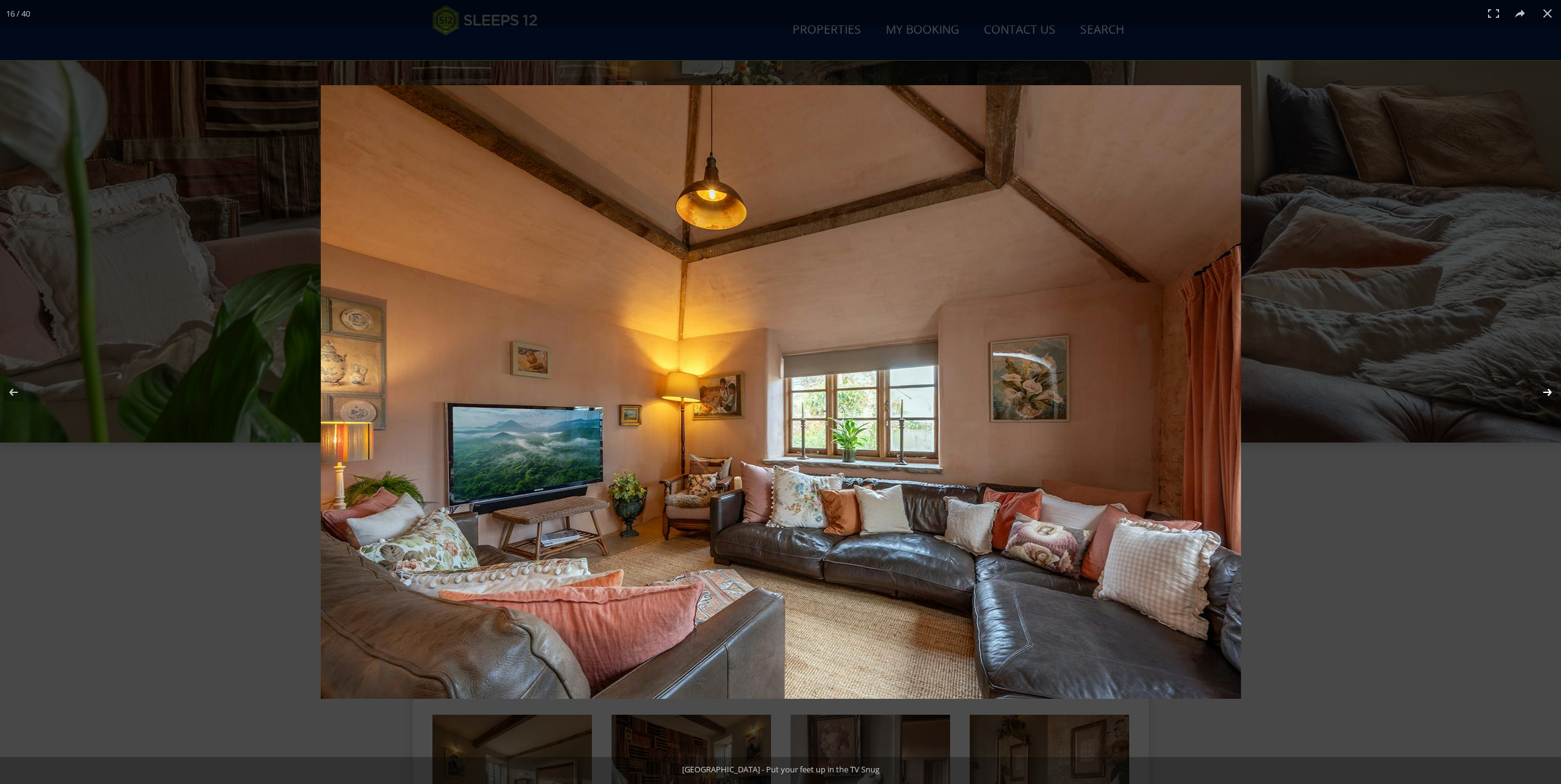
click at [1549, 389] on button at bounding box center [1539, 393] width 43 height 61
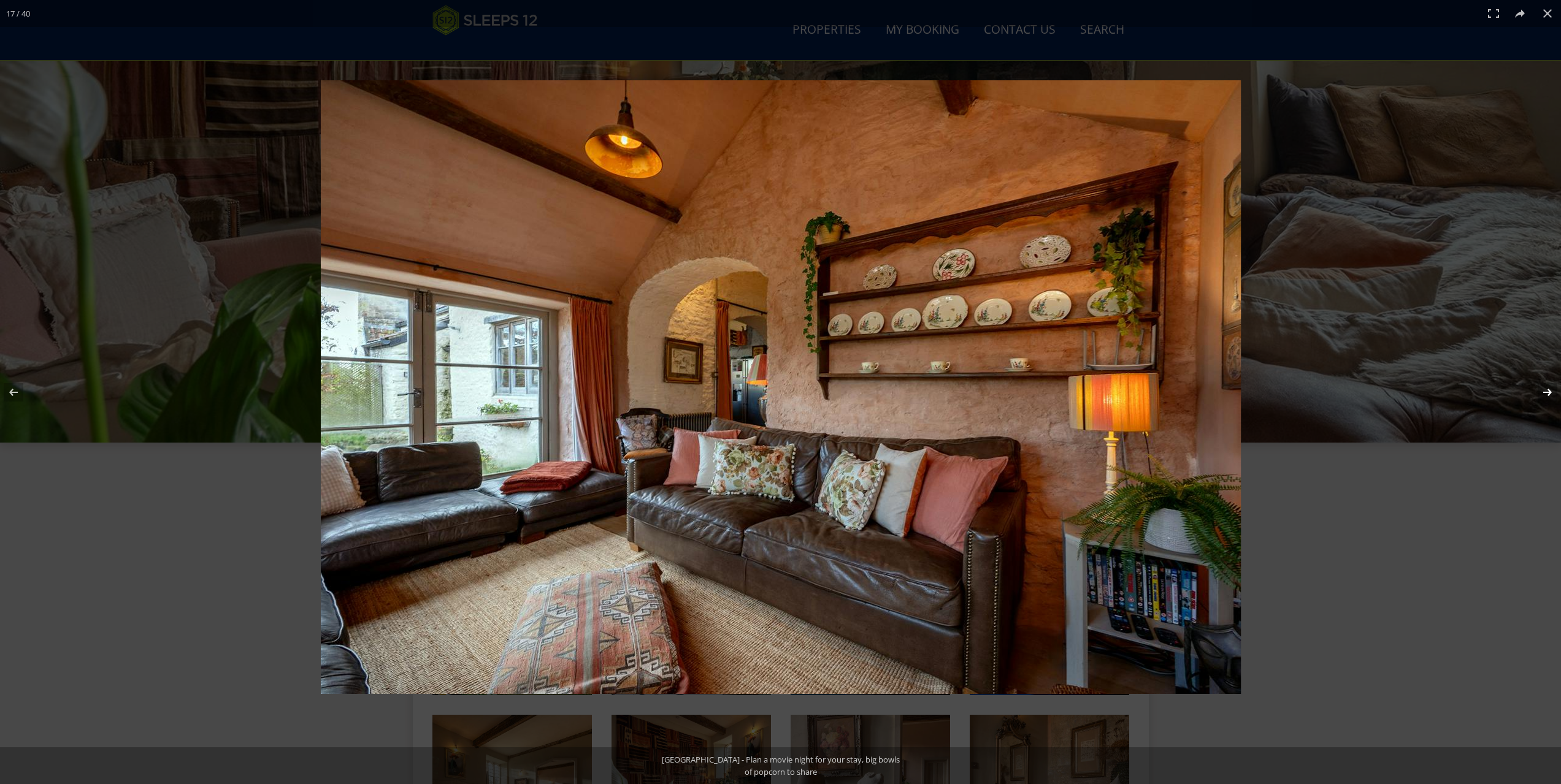
click at [1549, 389] on button at bounding box center [1539, 393] width 43 height 61
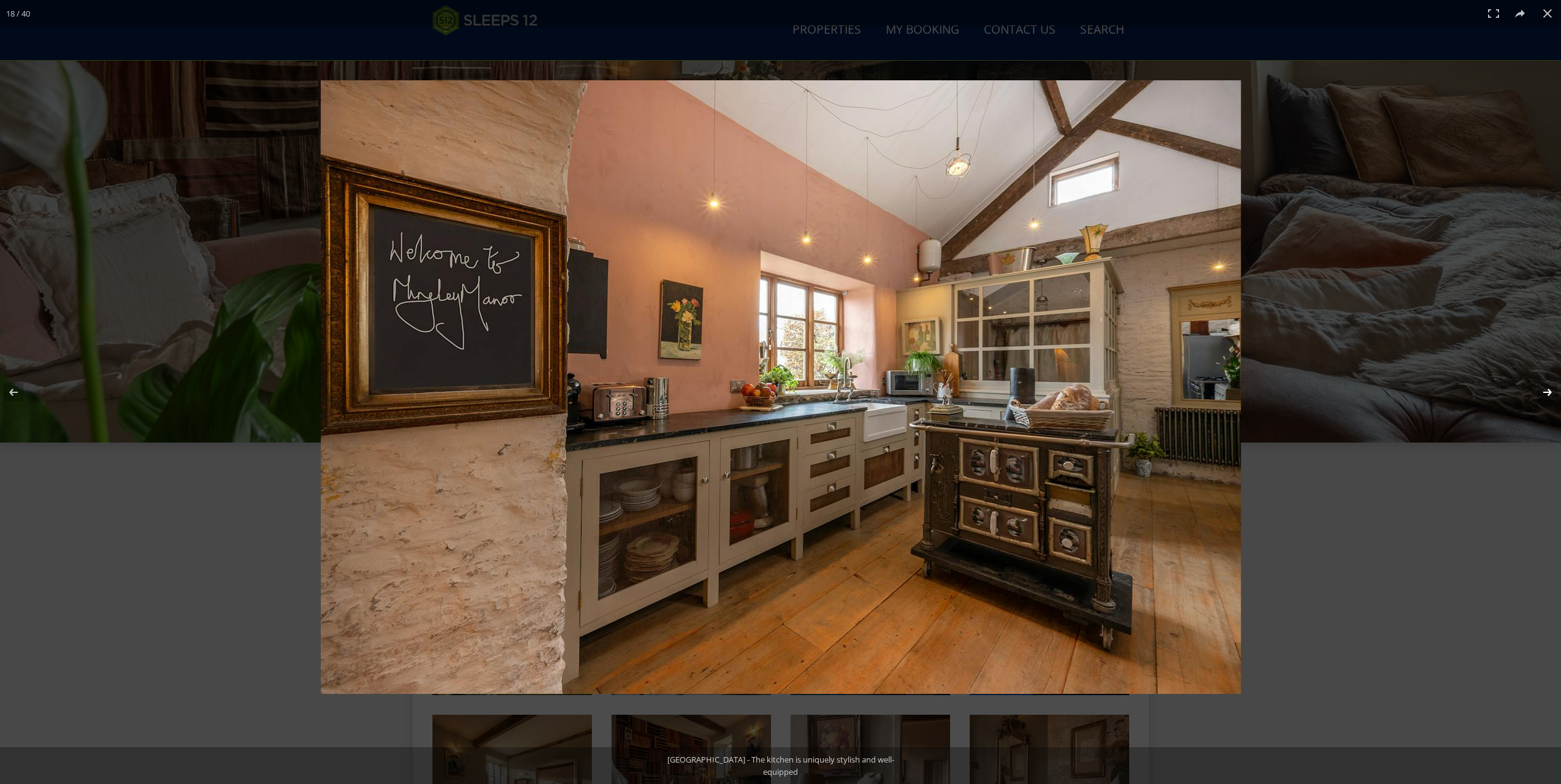
click at [1549, 389] on button at bounding box center [1539, 393] width 43 height 61
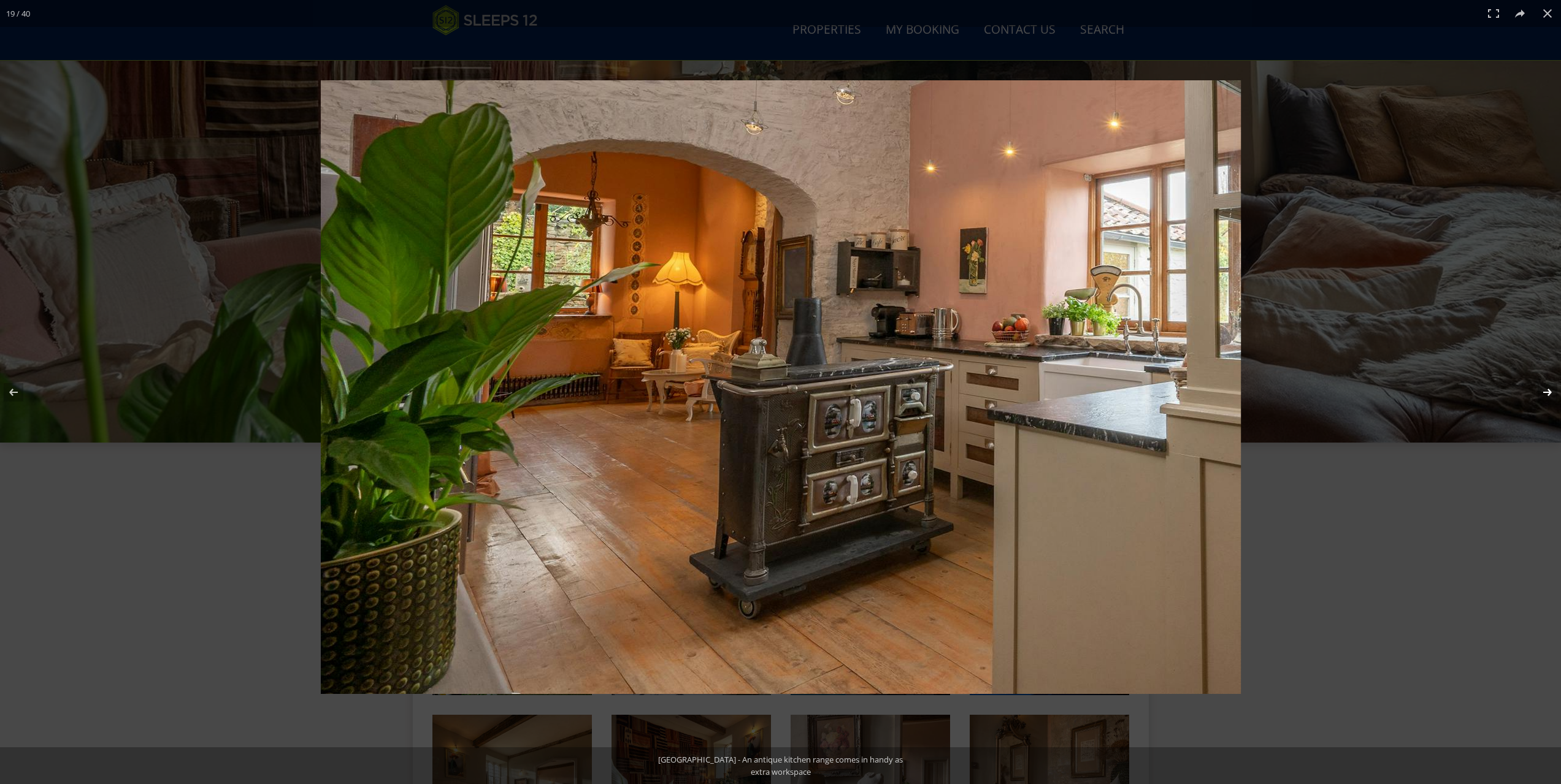
click at [1549, 389] on button at bounding box center [1539, 393] width 43 height 61
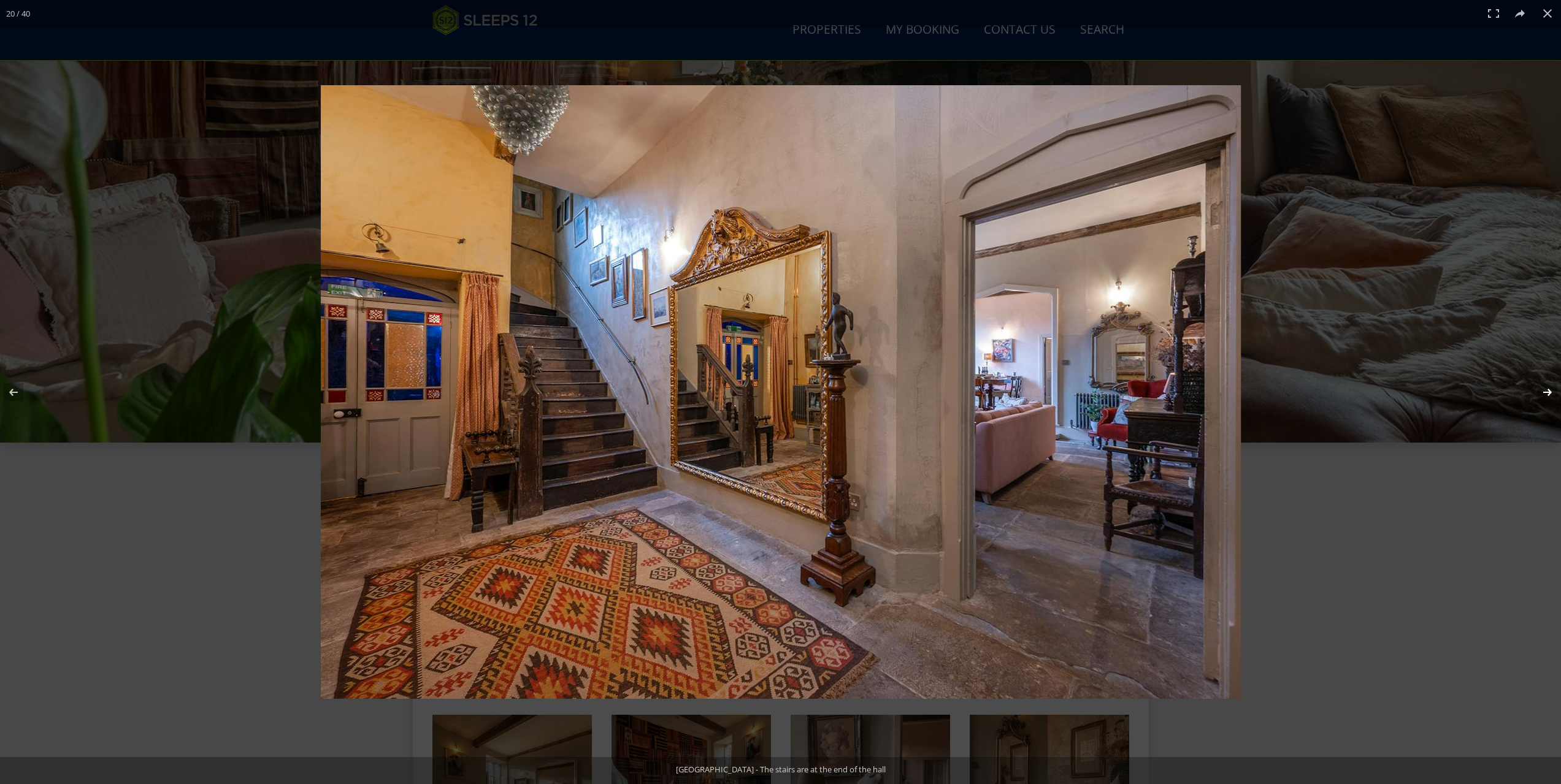
click at [1549, 389] on button at bounding box center [1539, 393] width 43 height 61
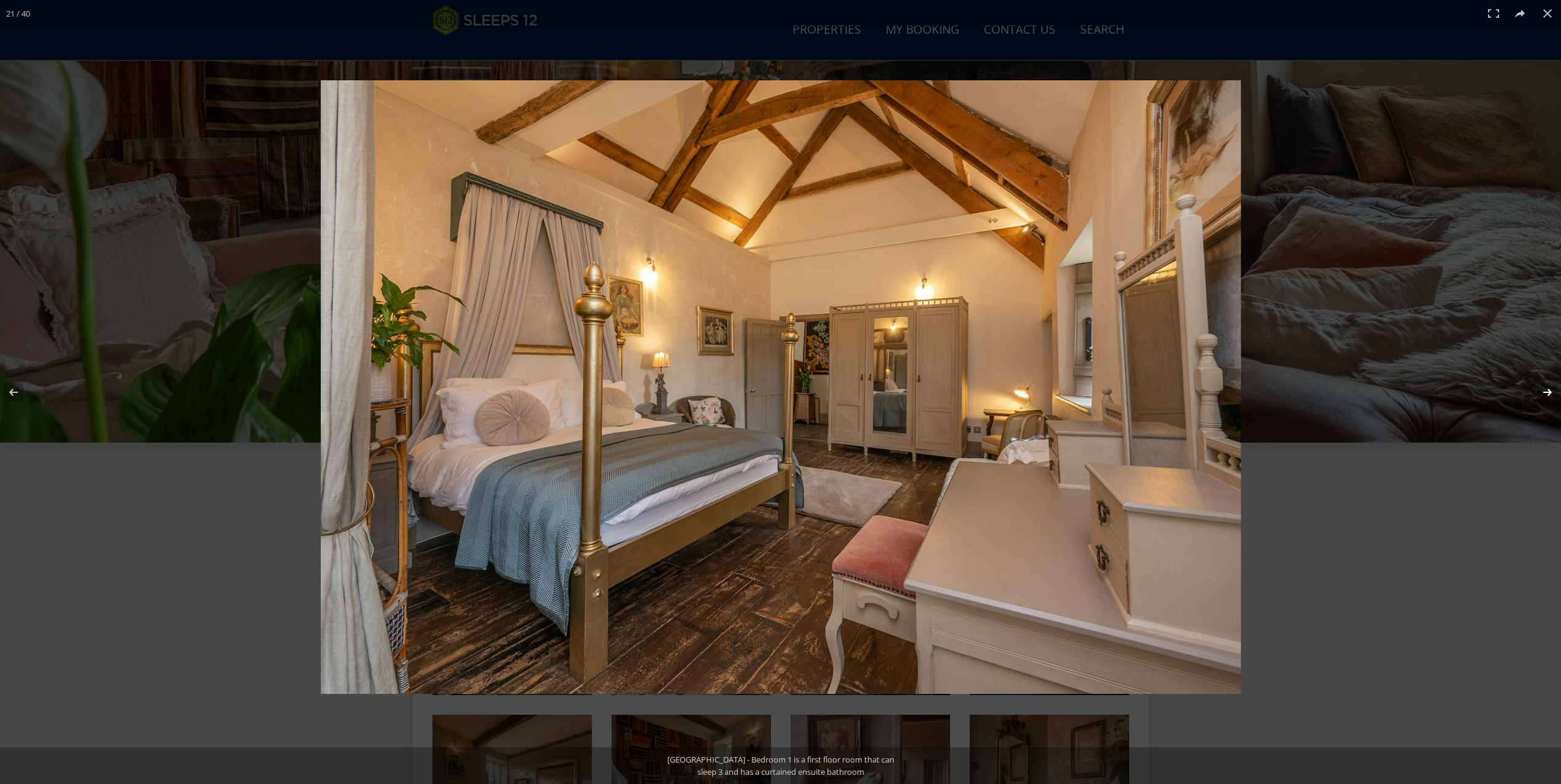
click at [1549, 389] on button at bounding box center [1539, 393] width 43 height 61
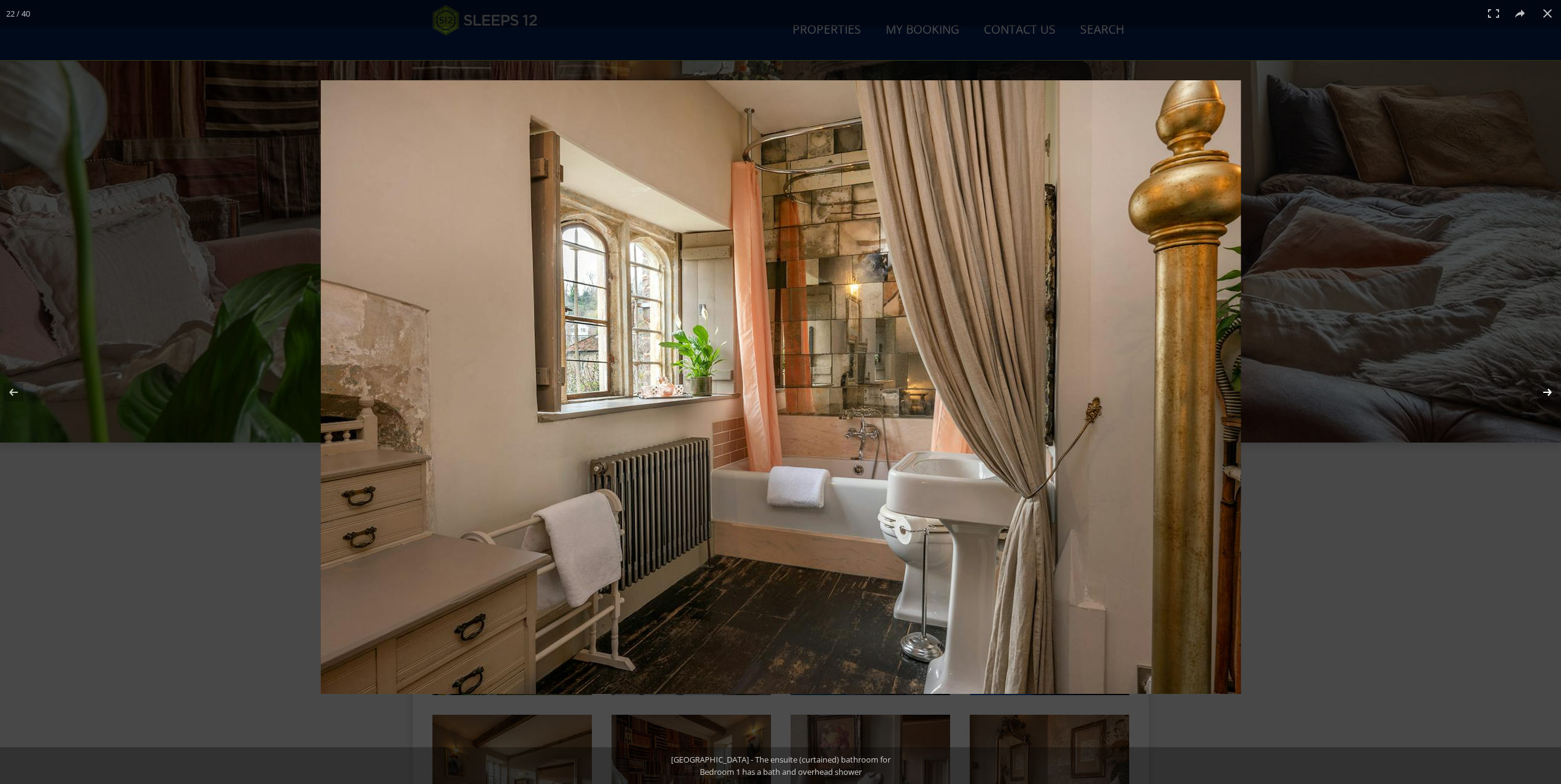
click at [1549, 389] on button at bounding box center [1539, 393] width 43 height 61
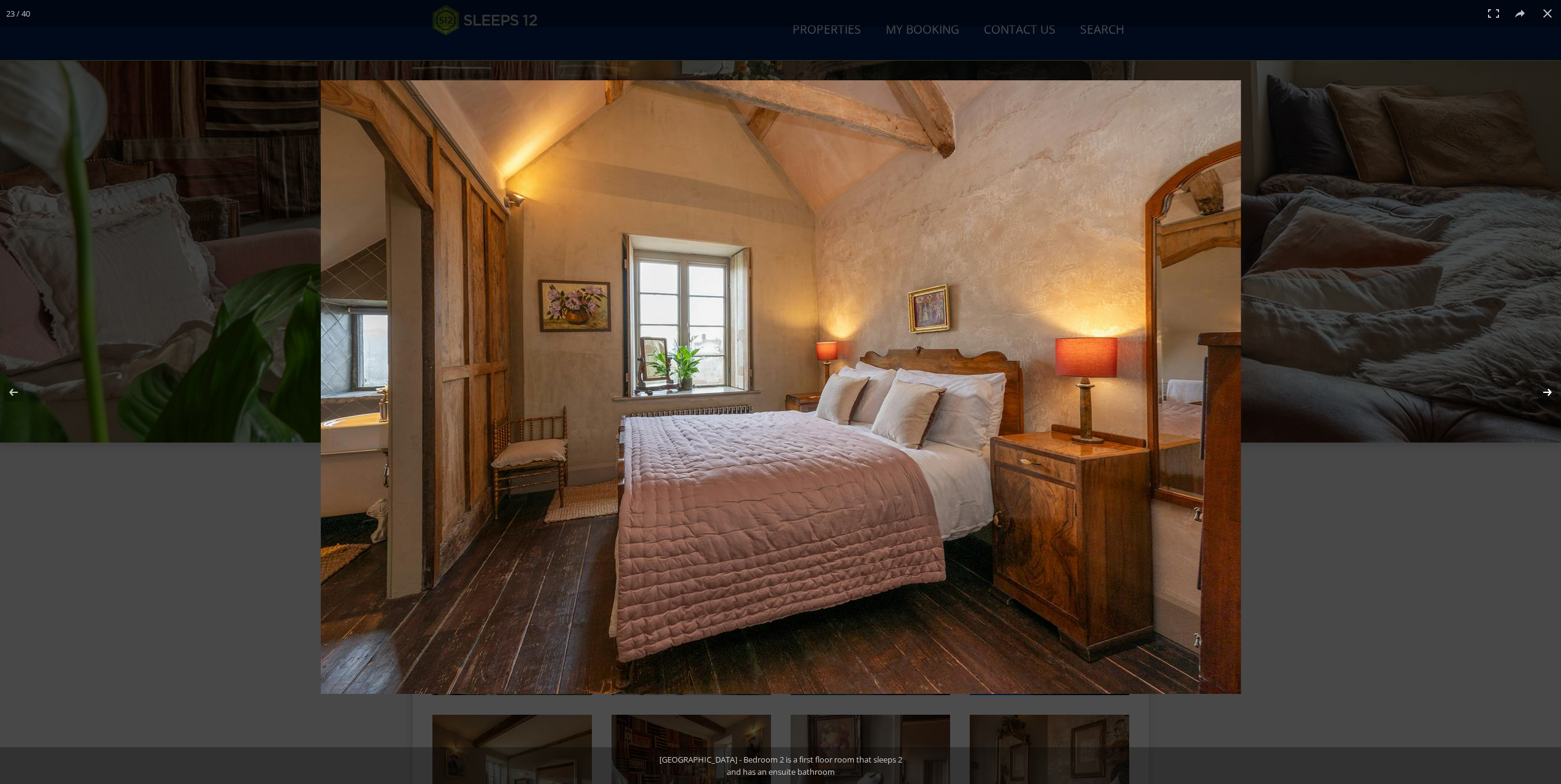
click at [1549, 389] on button at bounding box center [1539, 393] width 43 height 61
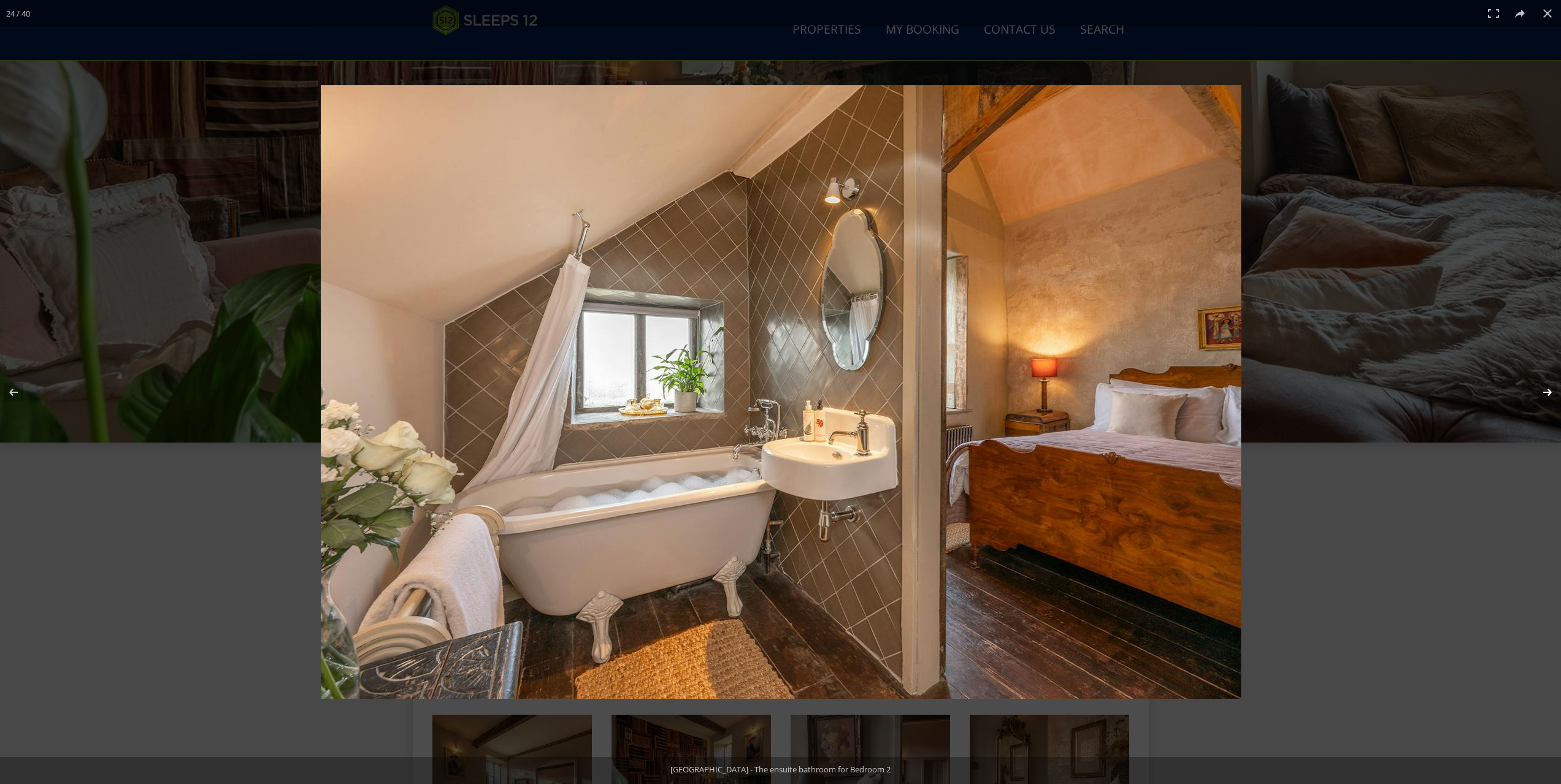
click at [1549, 389] on button at bounding box center [1539, 393] width 43 height 61
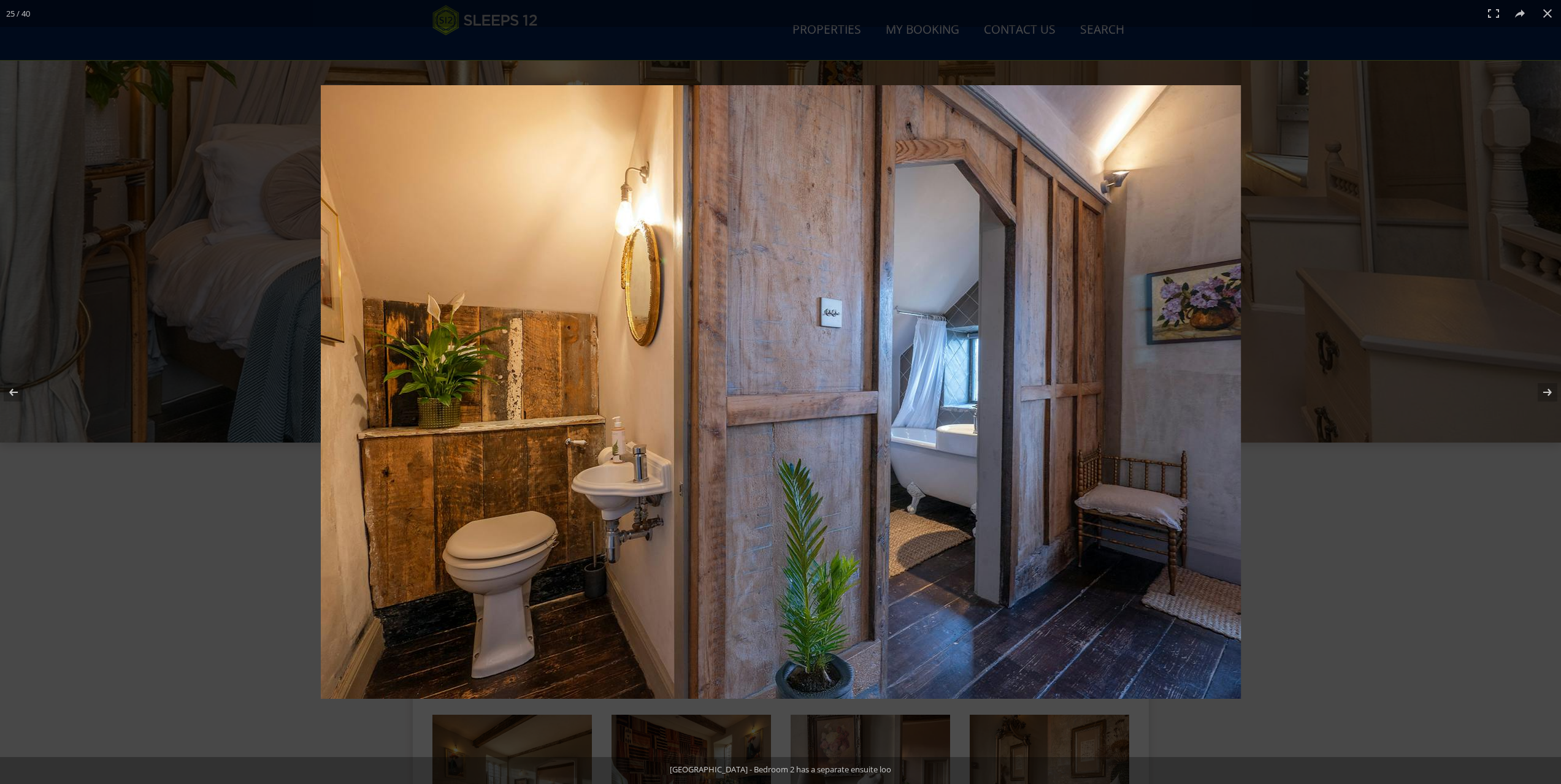
click at [31, 25] on div "25 / 40" at bounding box center [18, 14] width 36 height 27
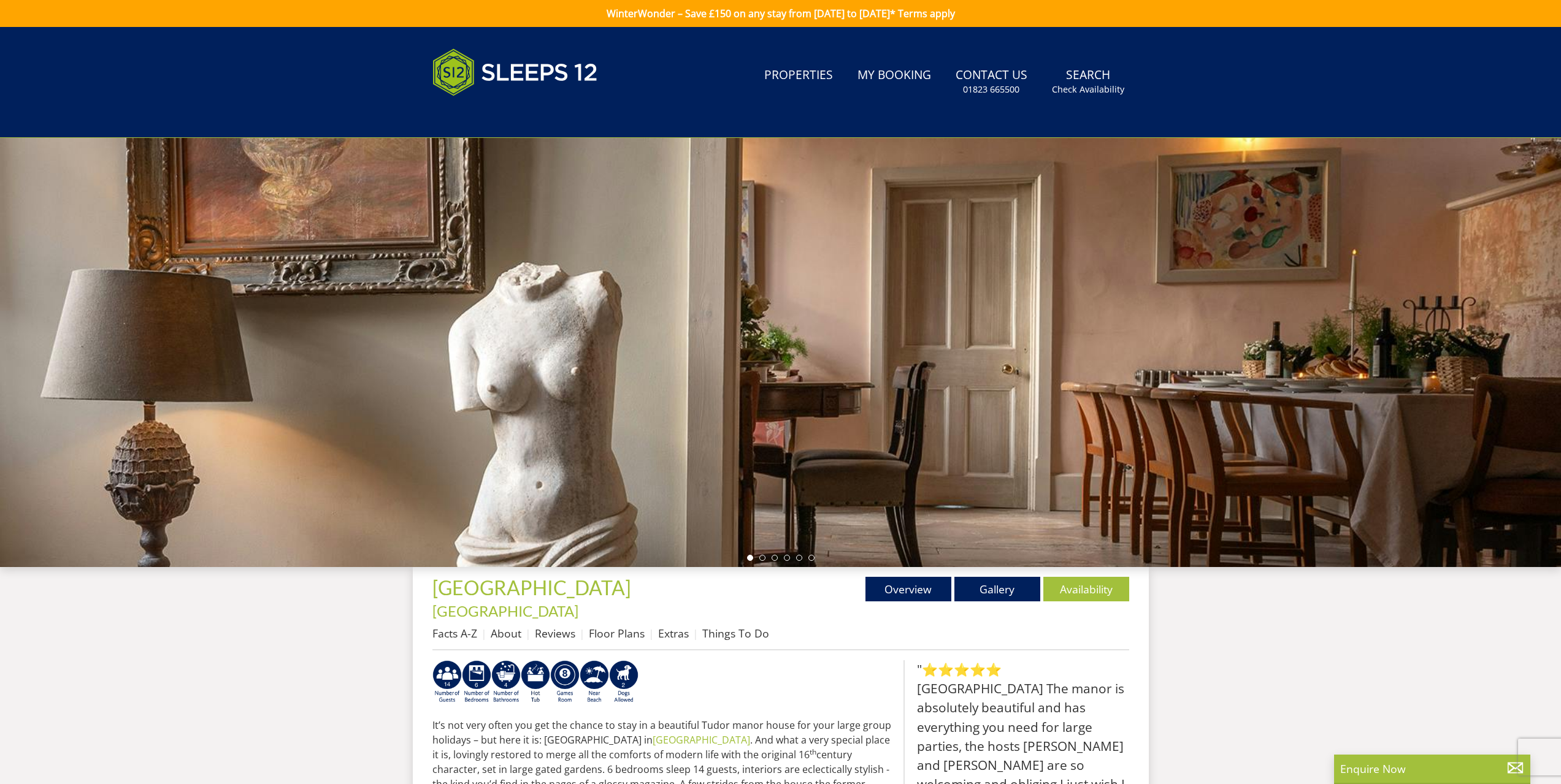
select select "14"
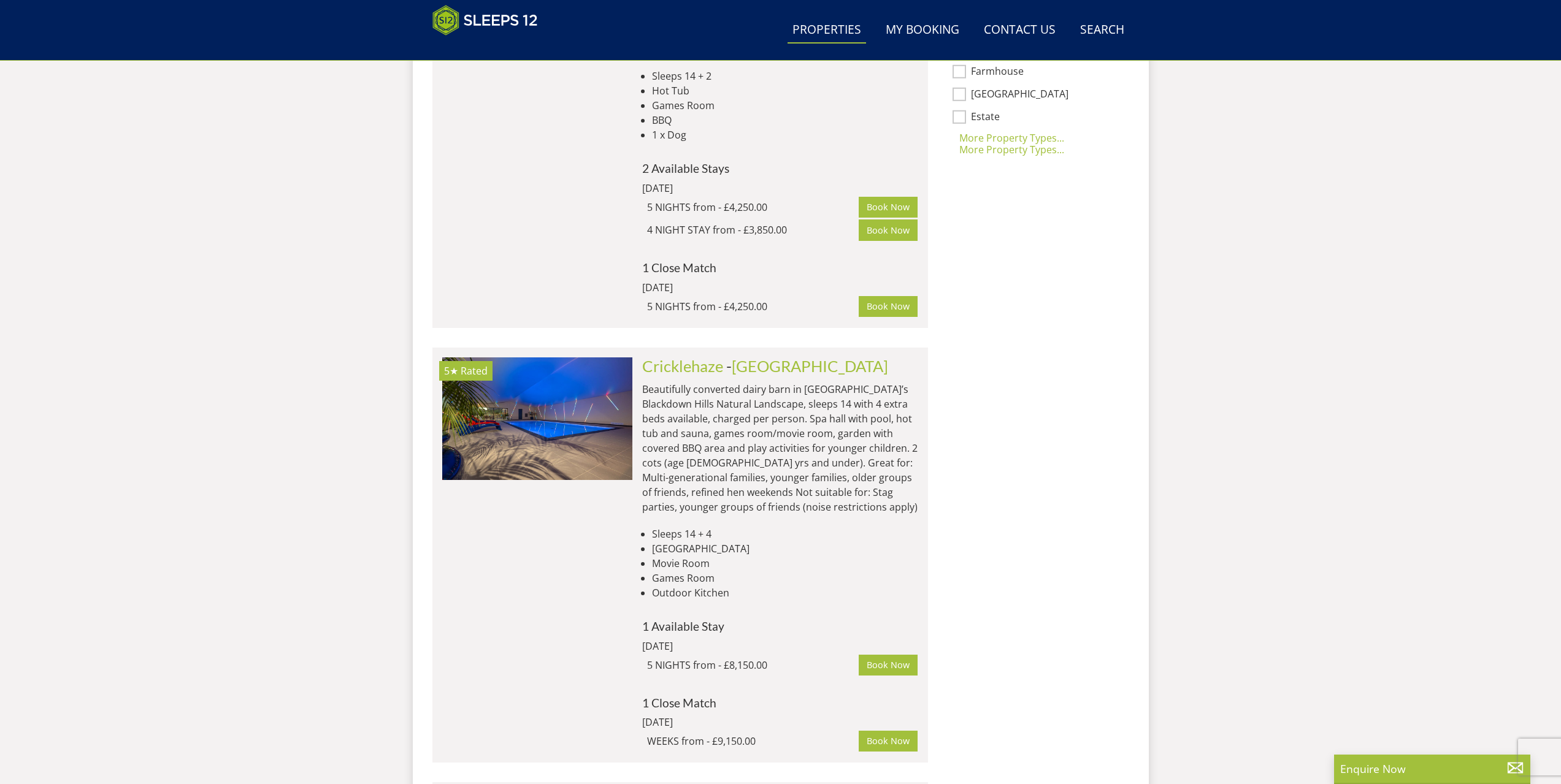
scroll to position [1062, 0]
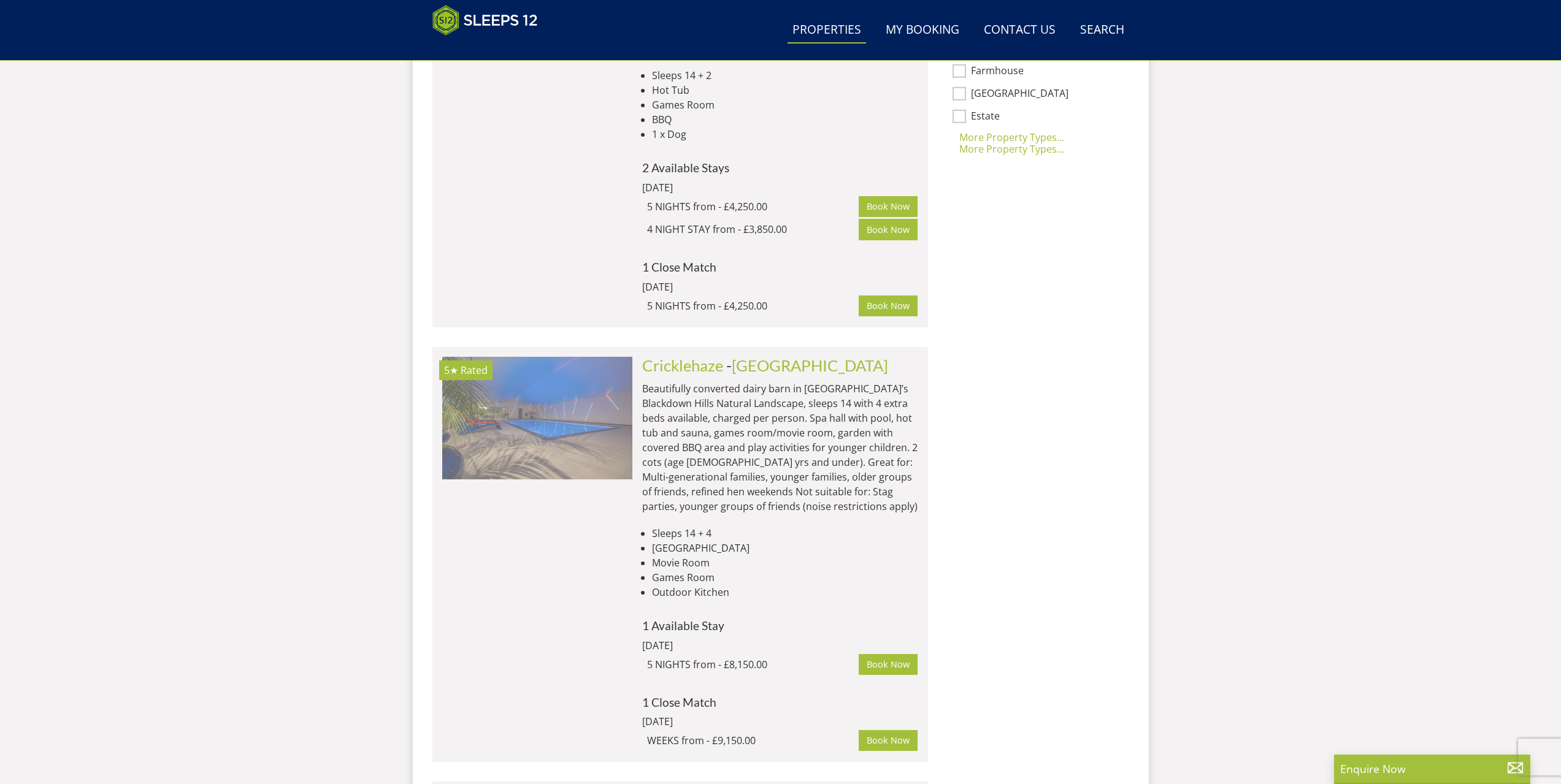
click at [506, 371] on img at bounding box center [537, 418] width 190 height 123
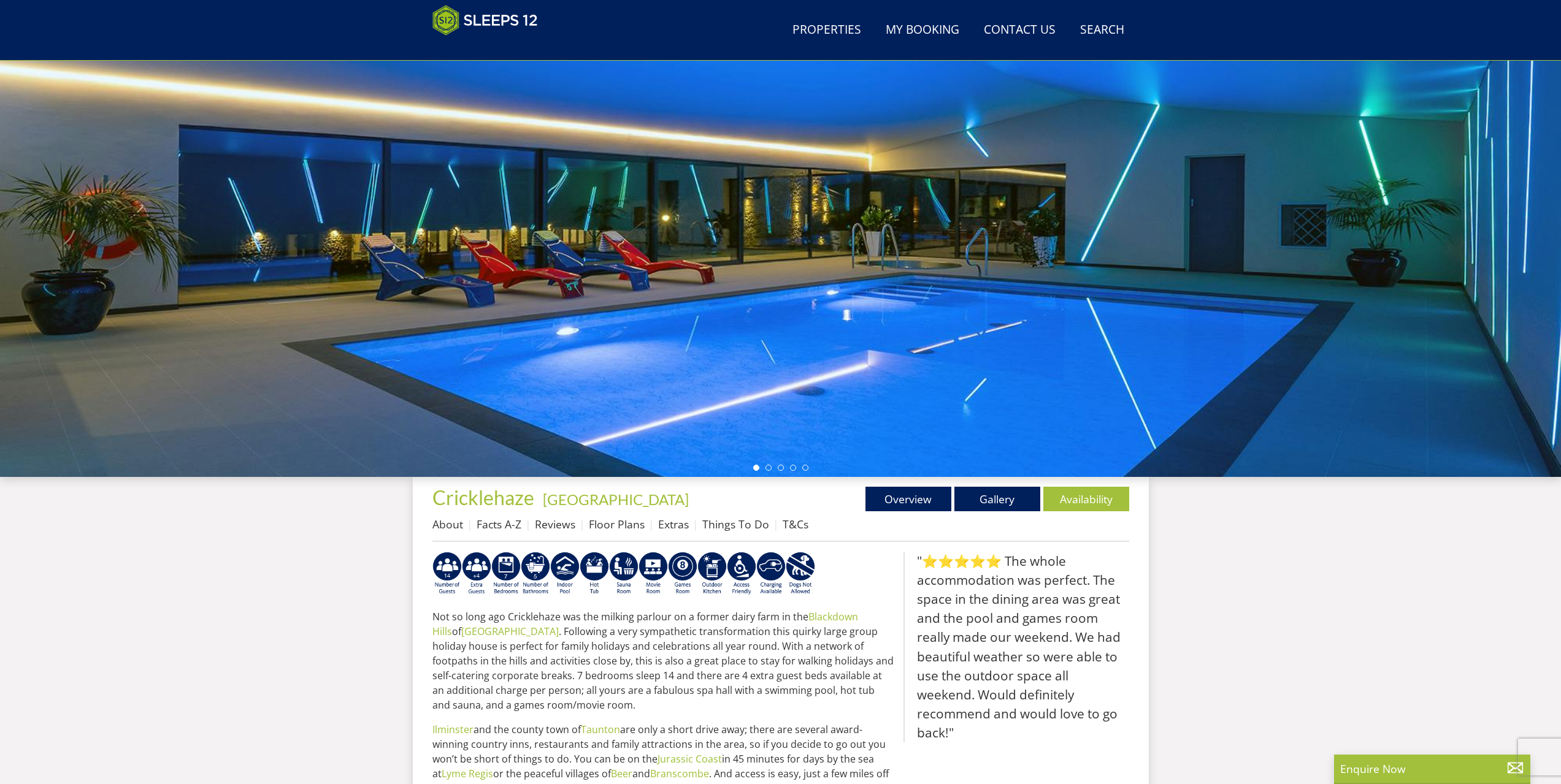
scroll to position [24, 0]
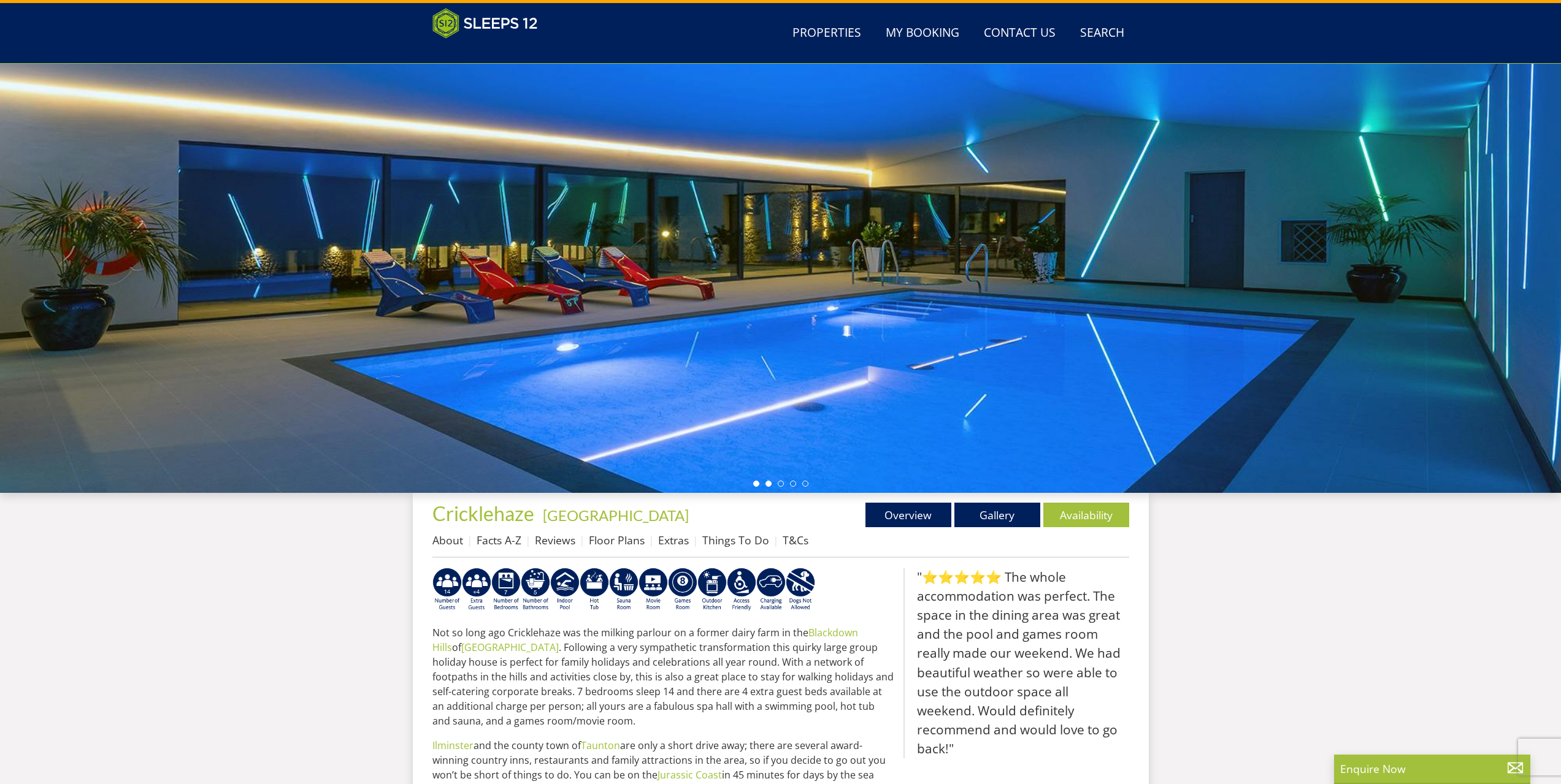
click at [769, 481] on li at bounding box center [768, 484] width 6 height 6
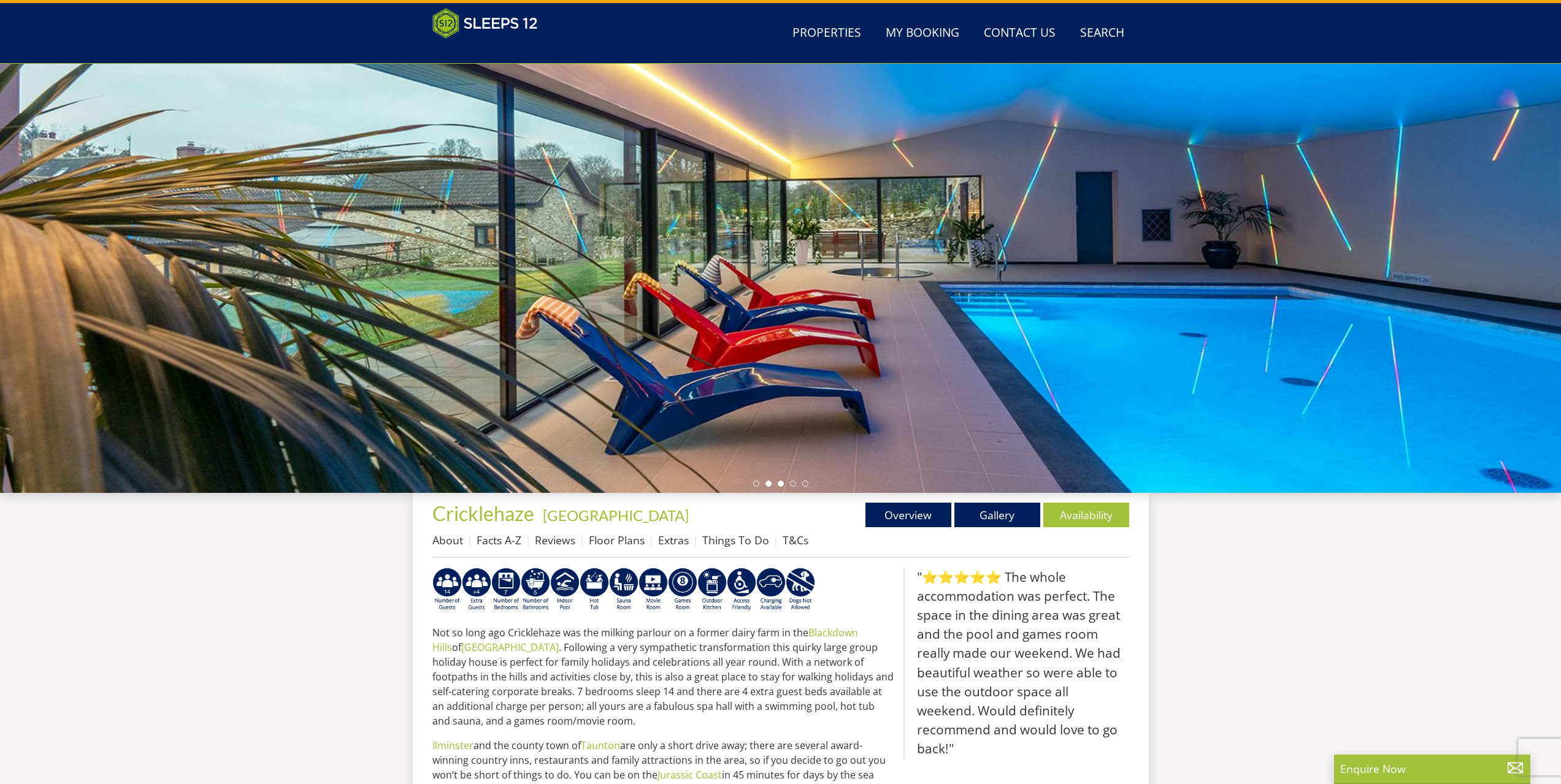
click at [780, 484] on li at bounding box center [780, 484] width 6 height 6
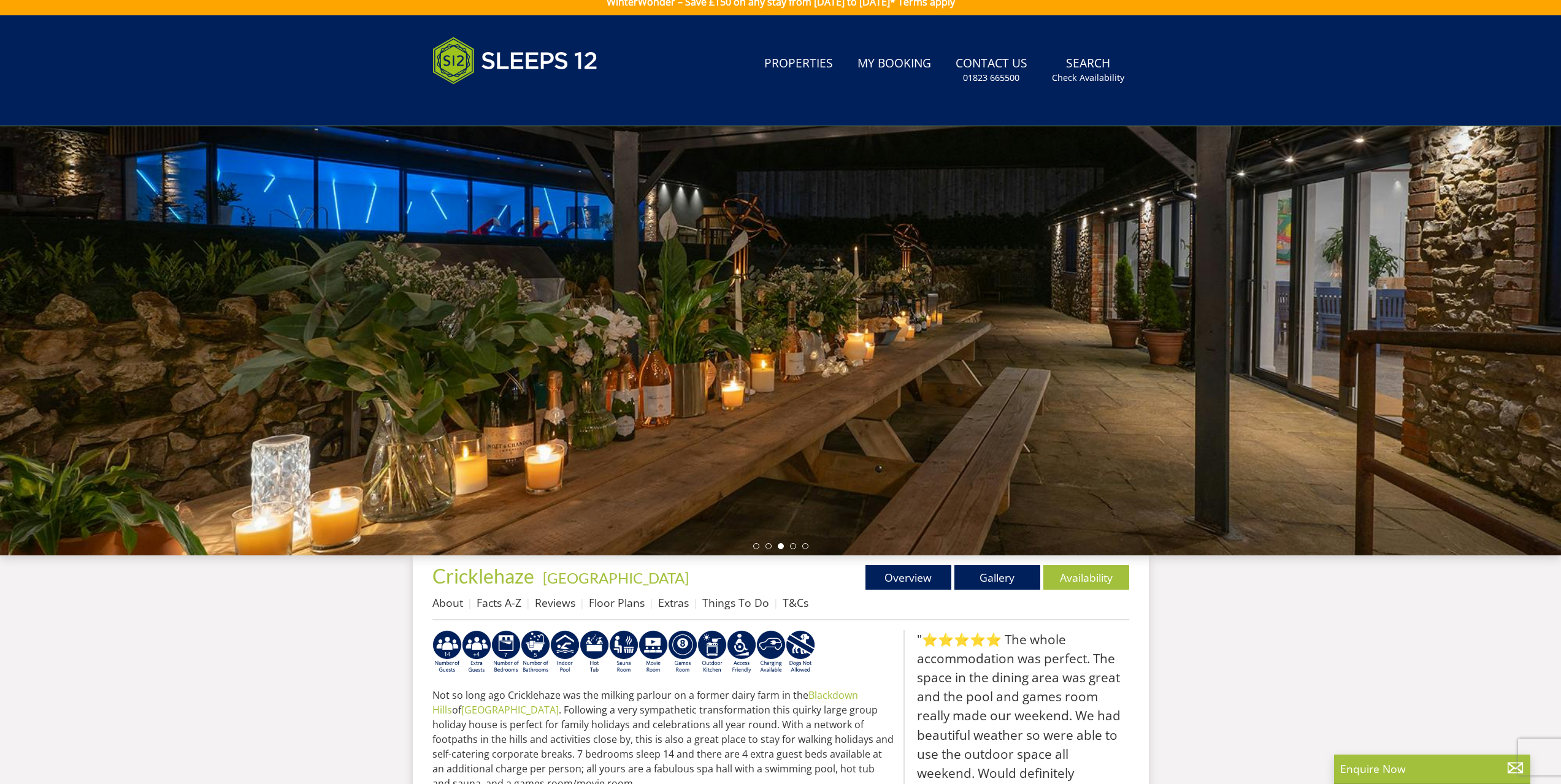
scroll to position [0, 0]
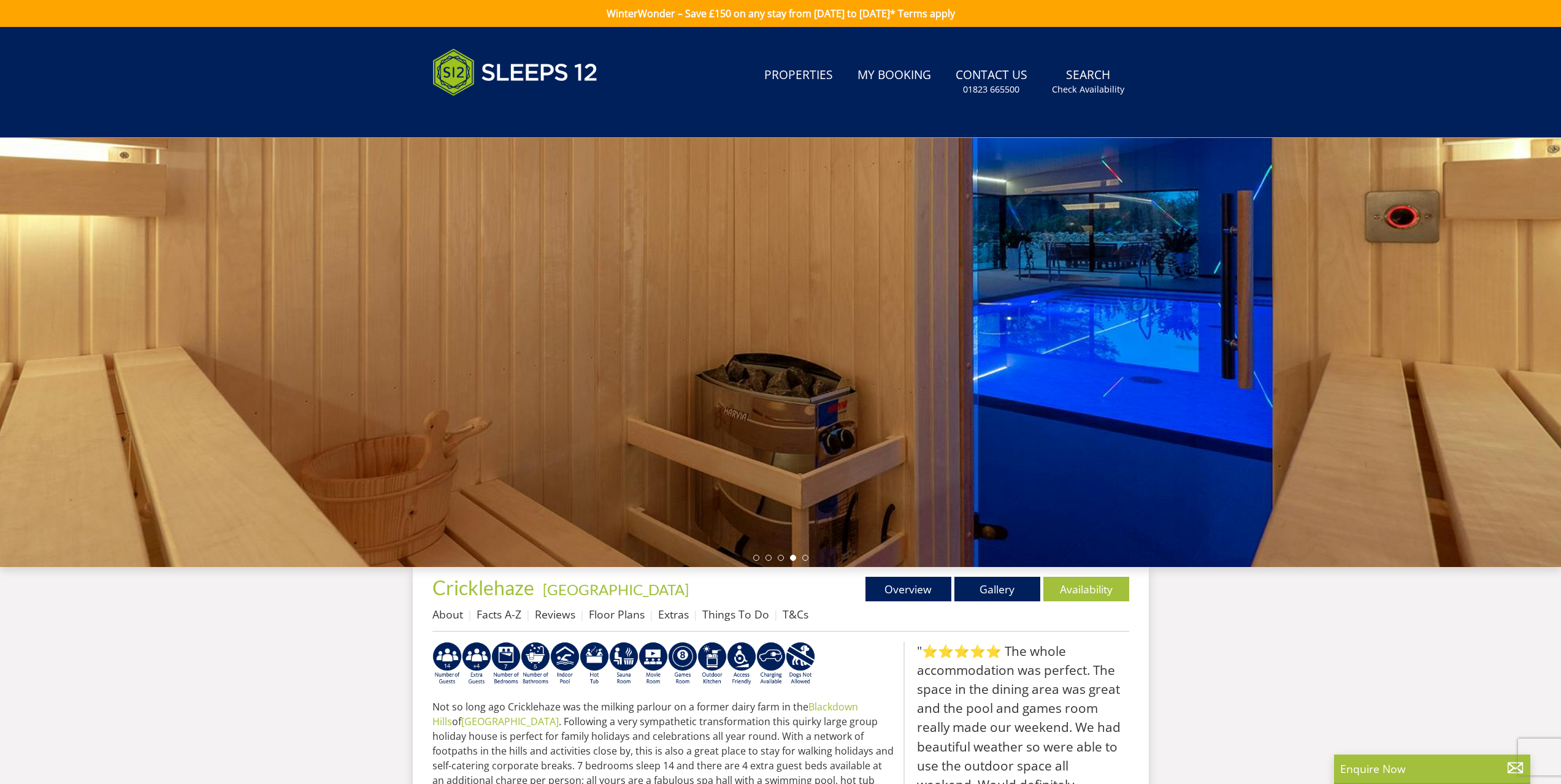
click at [804, 554] on div at bounding box center [780, 352] width 1561 height 429
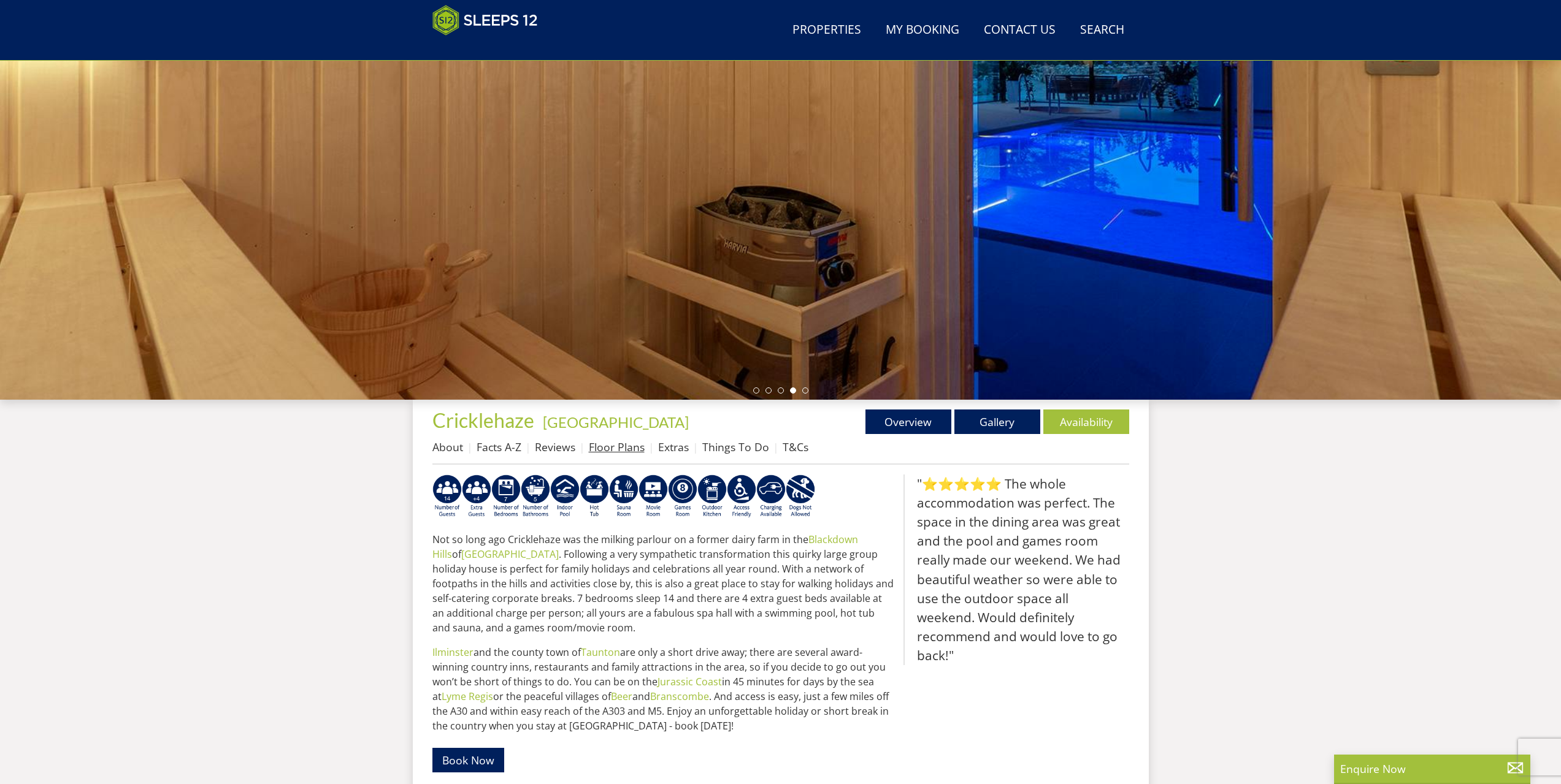
scroll to position [264, 0]
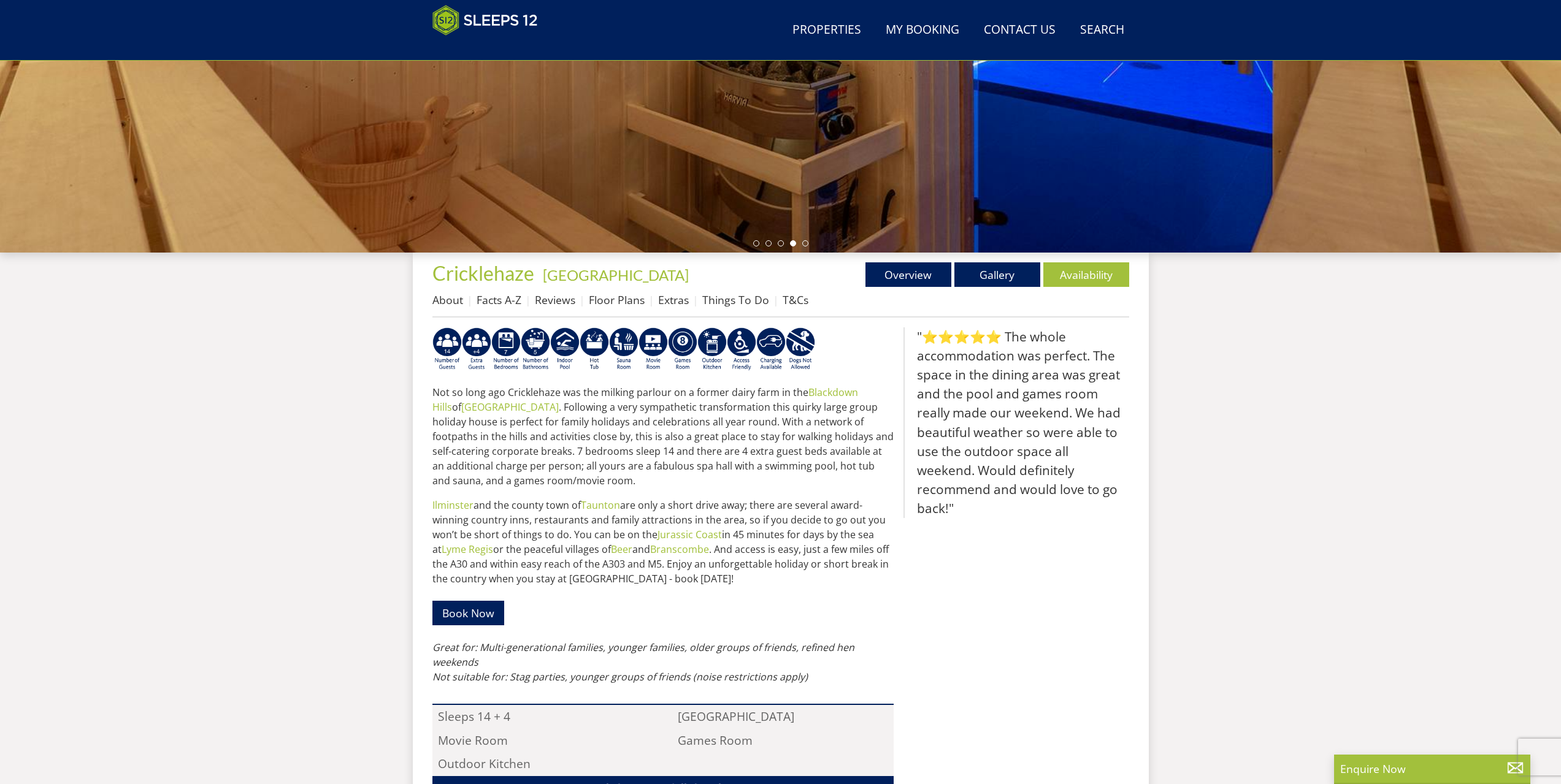
select select "14"
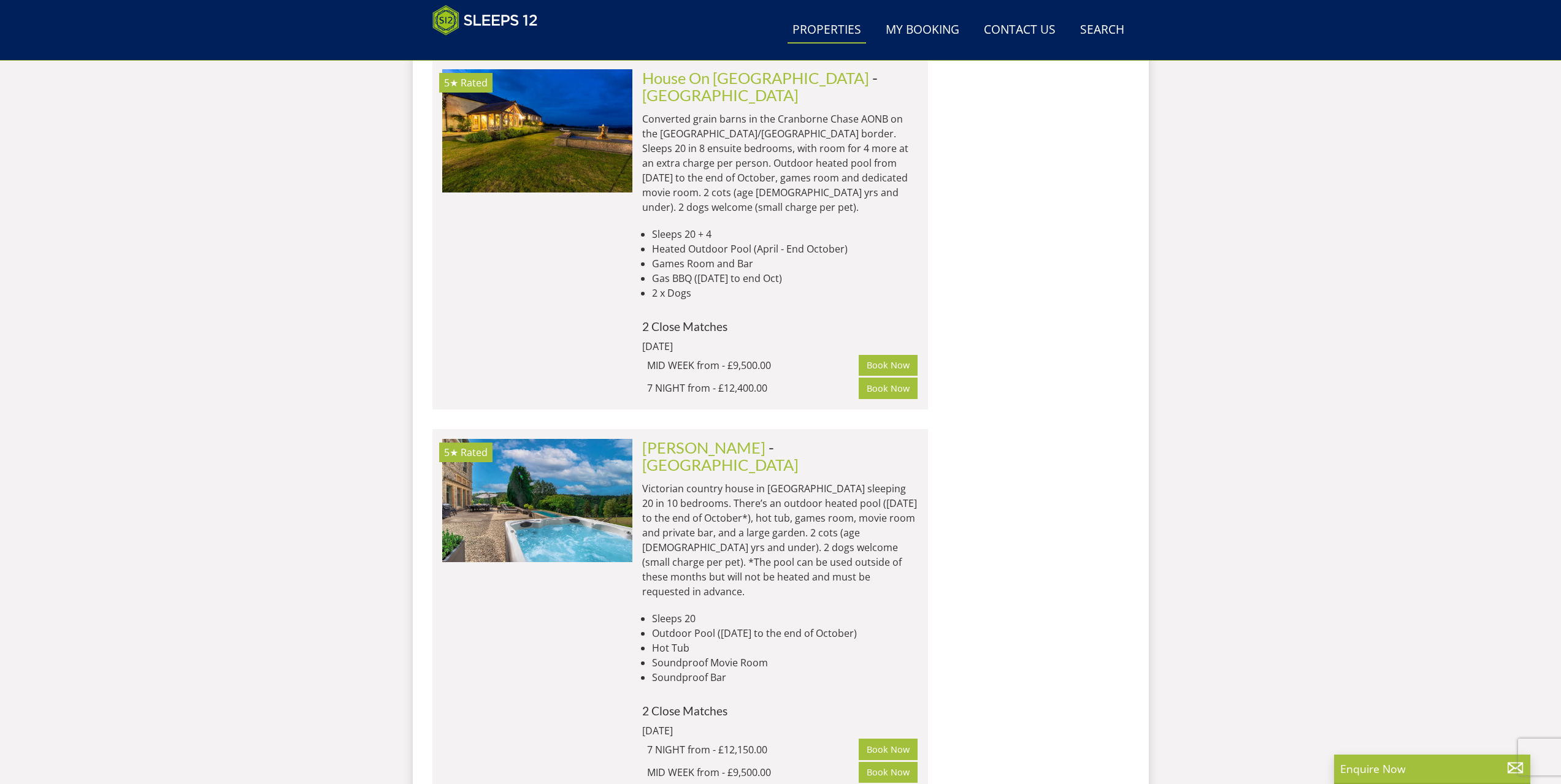
scroll to position [7133, 0]
